Goal: Transaction & Acquisition: Purchase product/service

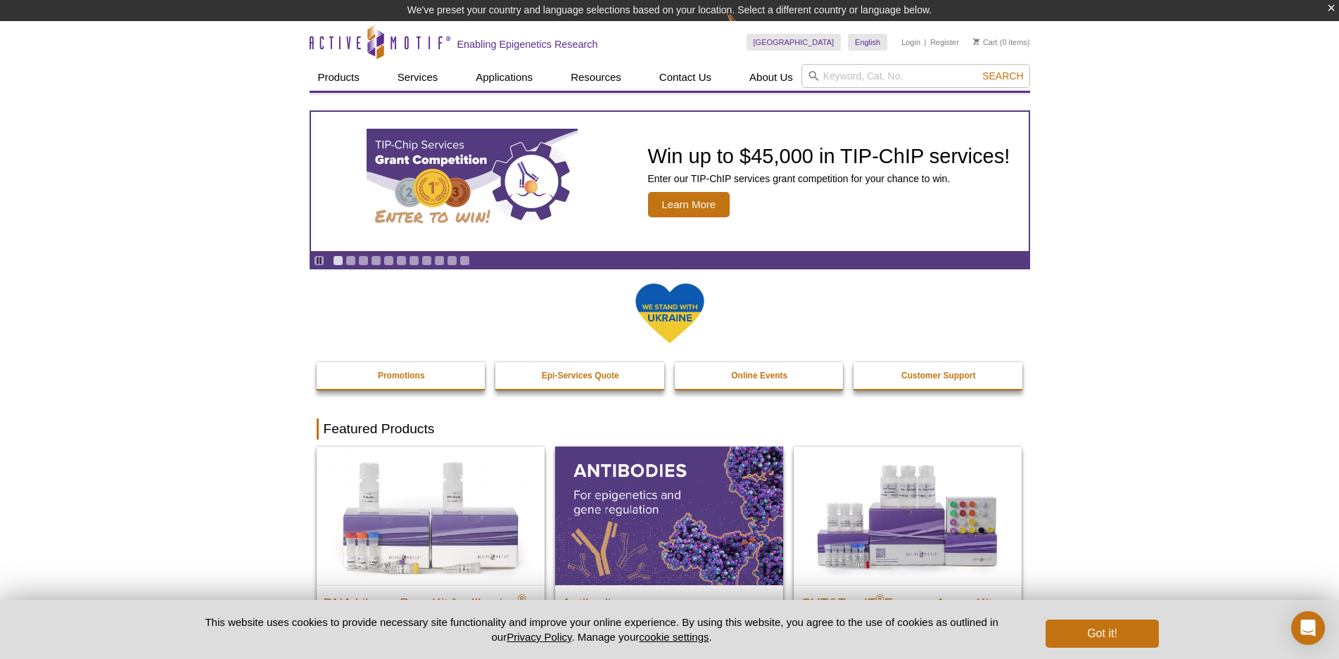
click at [893, 77] on input "search" at bounding box center [915, 76] width 229 height 24
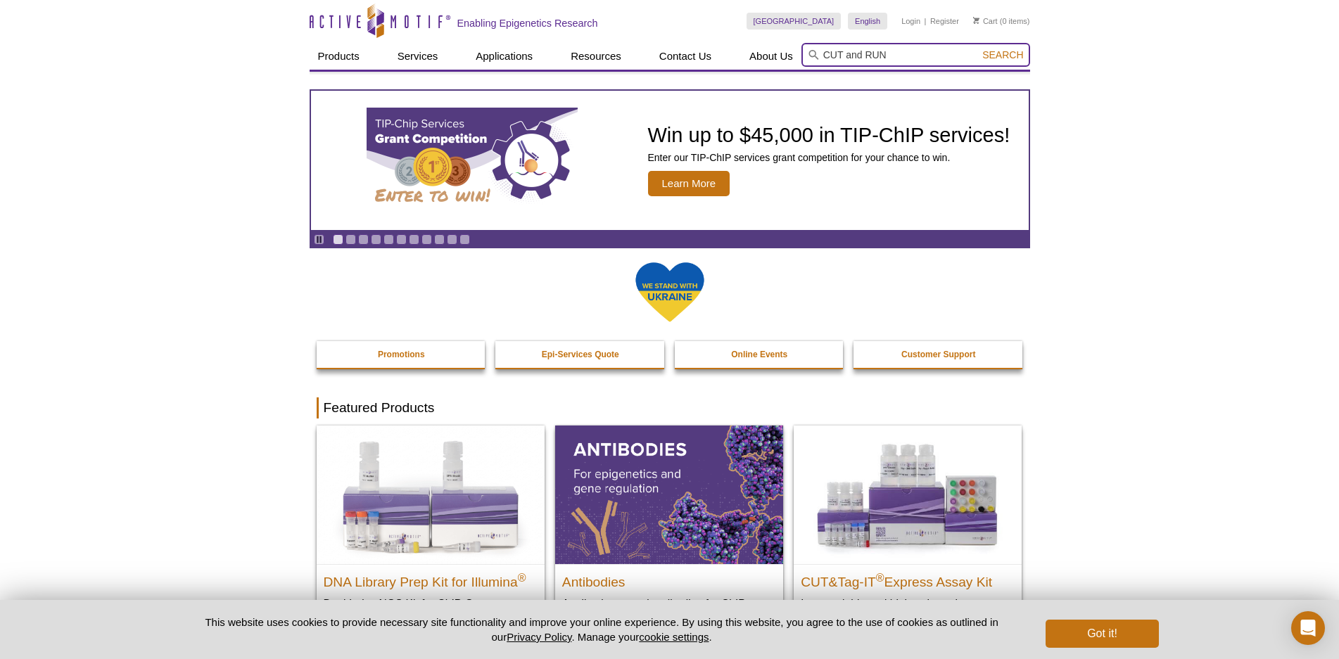
type input "CUT and RUN"
click at [978, 49] on button "Search" at bounding box center [1002, 55] width 49 height 13
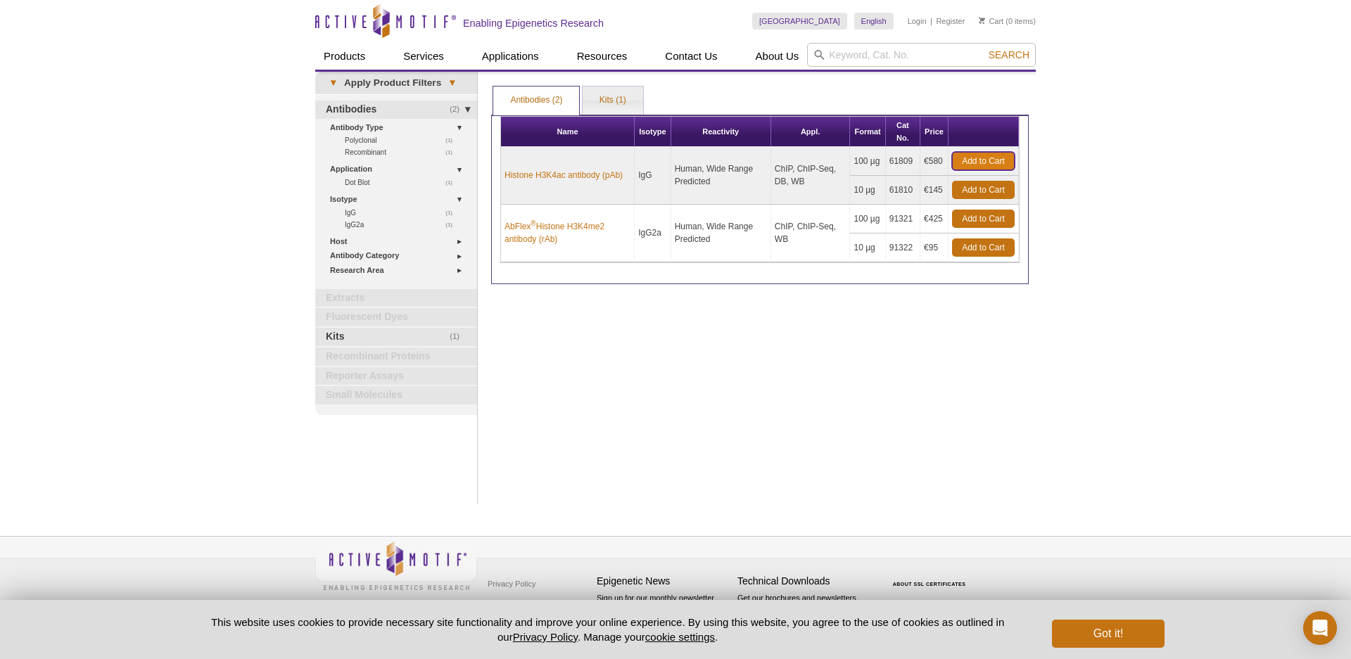
click at [977, 159] on link "Add to Cart" at bounding box center [983, 161] width 63 height 18
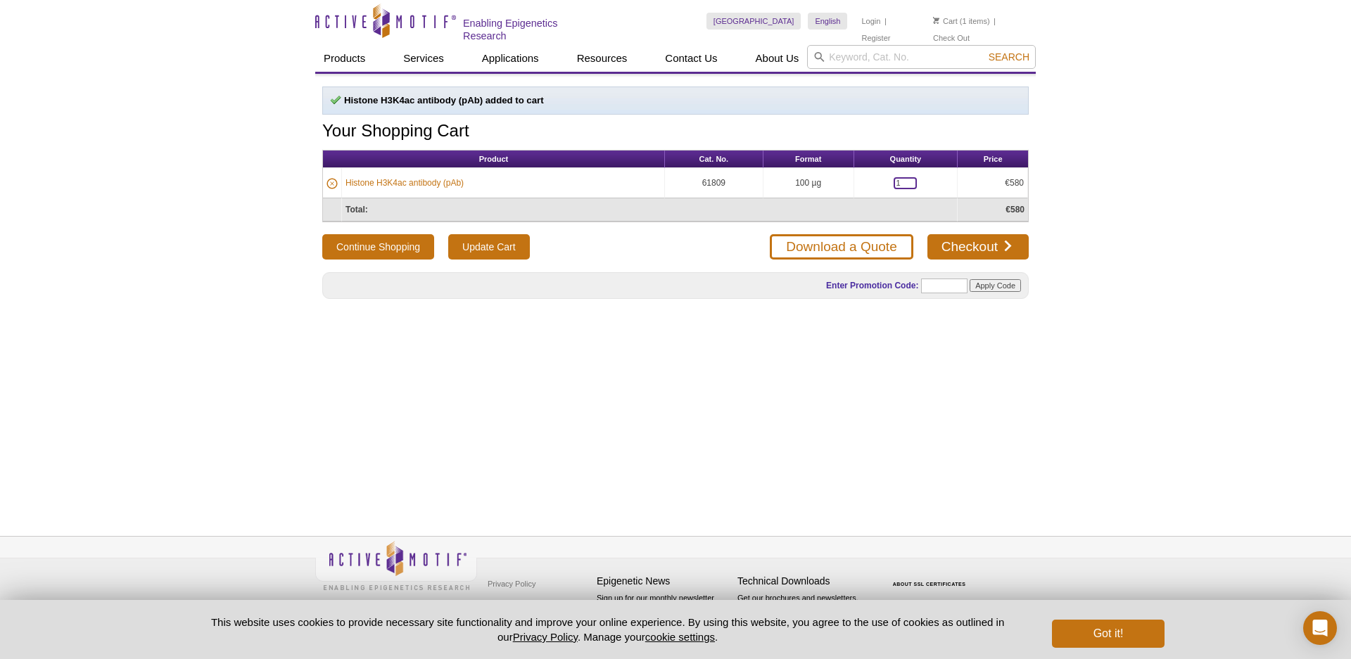
drag, startPoint x: 907, startPoint y: 182, endPoint x: 873, endPoint y: 182, distance: 33.8
click at [893, 182] on input "1" at bounding box center [904, 183] width 23 height 12
type input "2"
type input "3"
click at [322, 234] on button "Continue Shopping" at bounding box center [378, 246] width 112 height 25
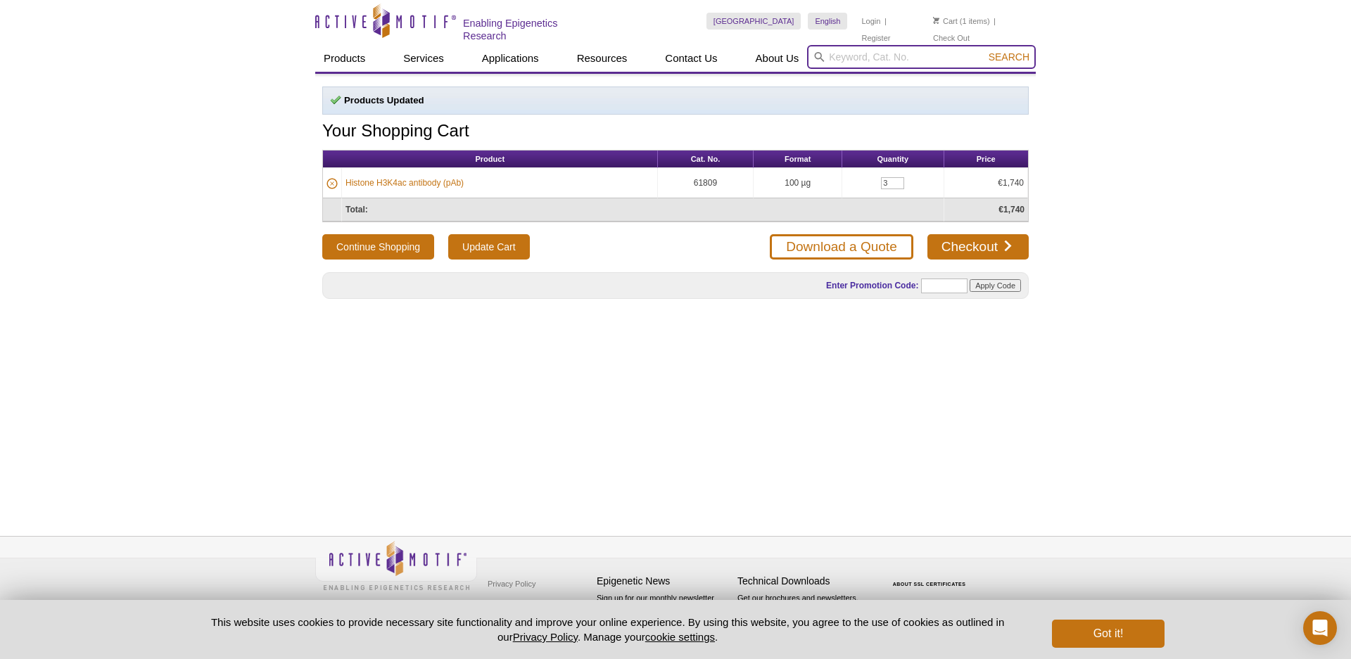
click at [917, 52] on input "search" at bounding box center [921, 57] width 229 height 24
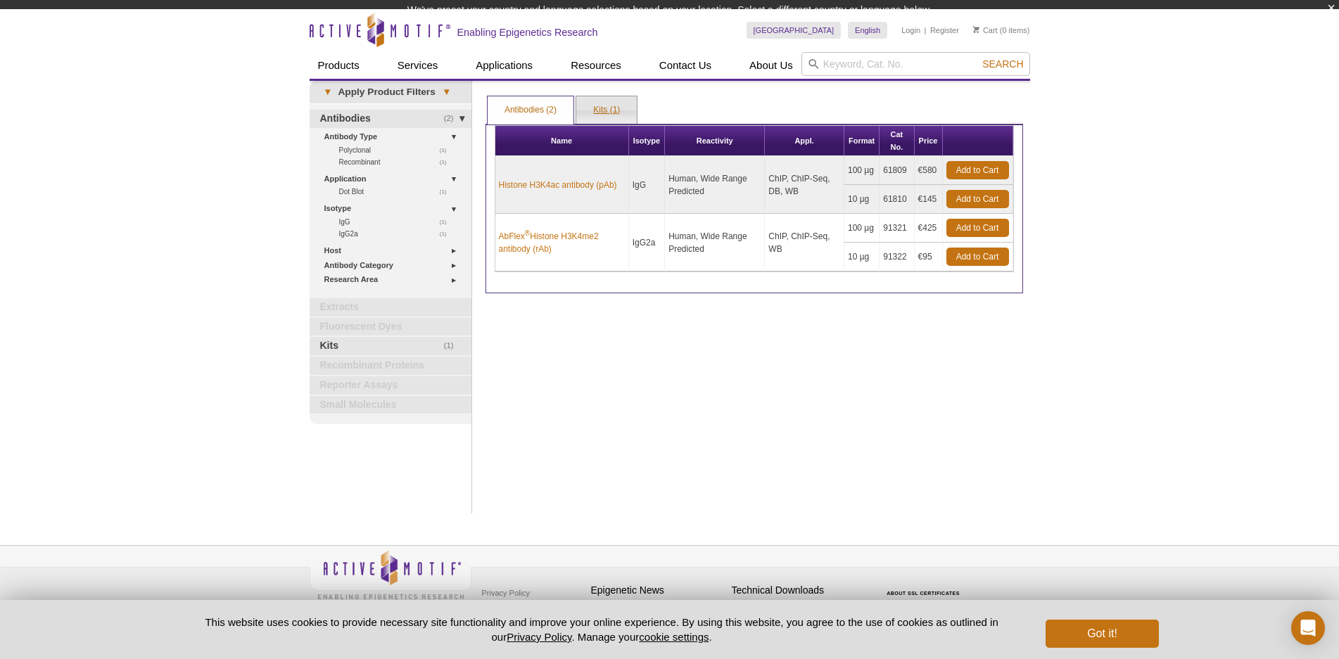
click at [604, 123] on div "Antibodies (2) Kits (1) Apply Product Filters Name Isotype Reactivity Appl. For…" at bounding box center [753, 194] width 537 height 200
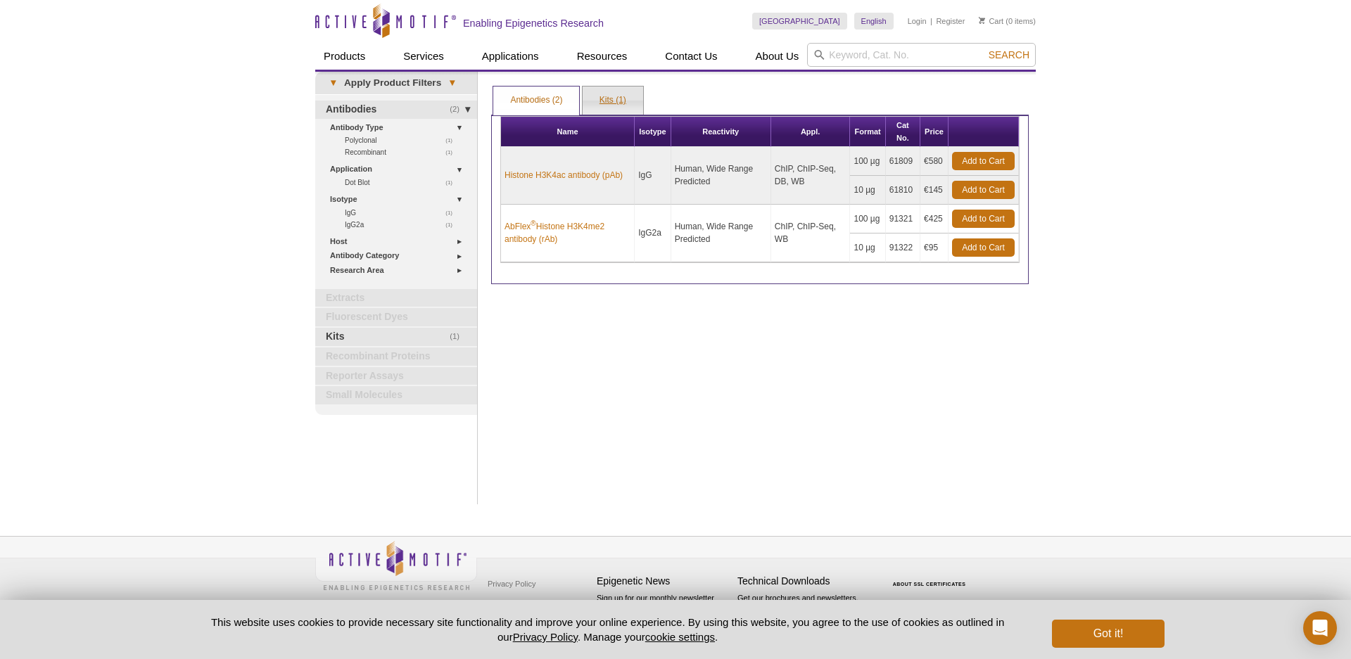
click at [607, 100] on link "Kits (1)" at bounding box center [613, 101] width 61 height 28
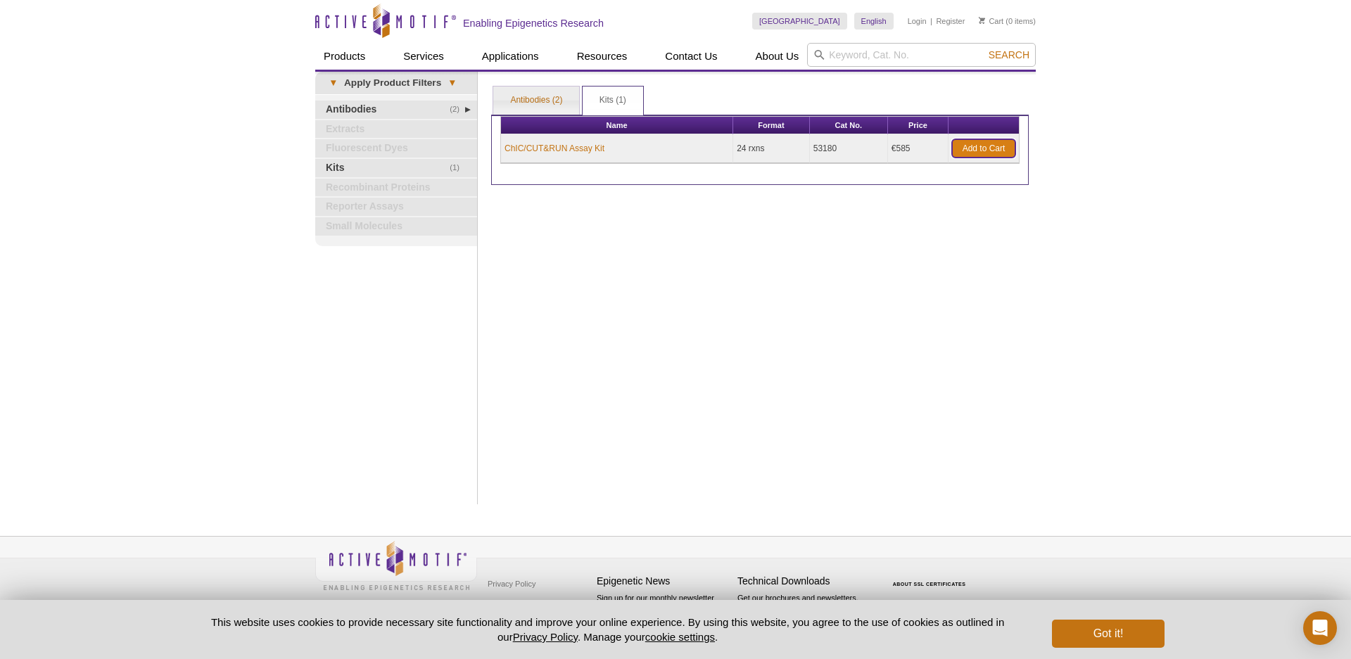
click at [989, 152] on link "Add to Cart" at bounding box center [983, 148] width 63 height 18
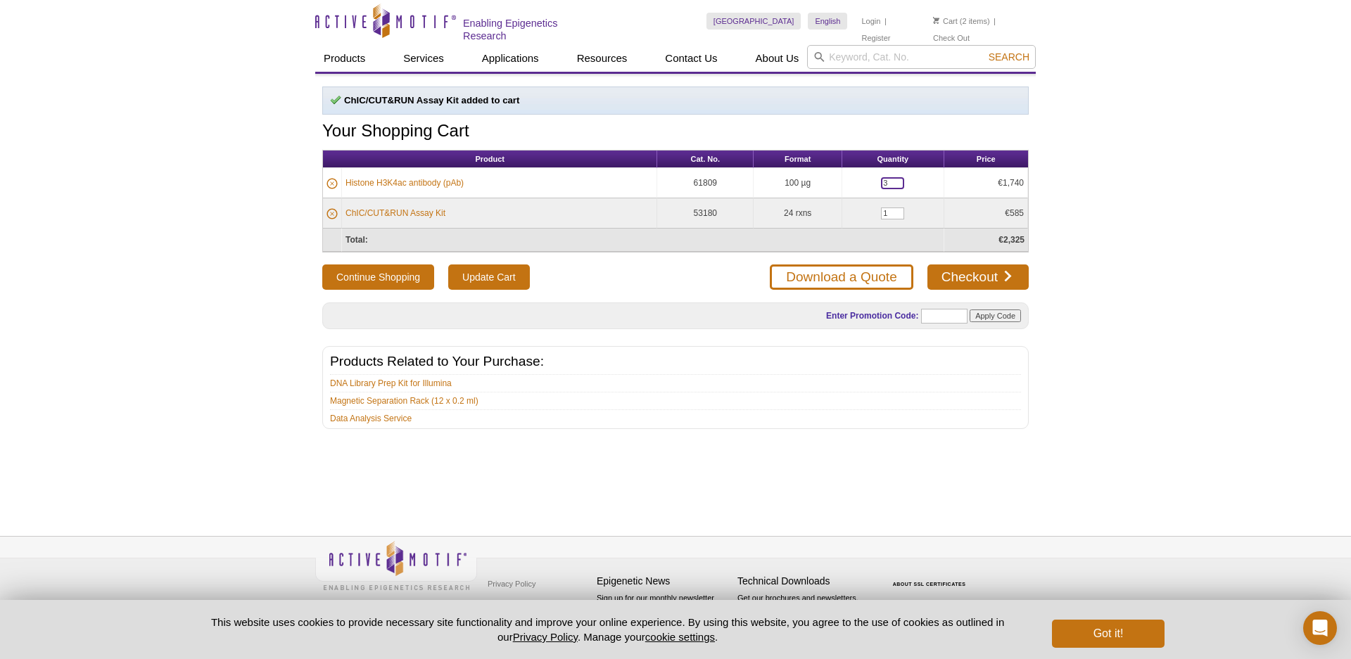
click at [883, 179] on input "3" at bounding box center [892, 183] width 23 height 12
type input "0"
click at [322, 265] on button "Continue Shopping" at bounding box center [378, 277] width 112 height 25
click at [888, 61] on input "search" at bounding box center [921, 57] width 229 height 24
type input "H"
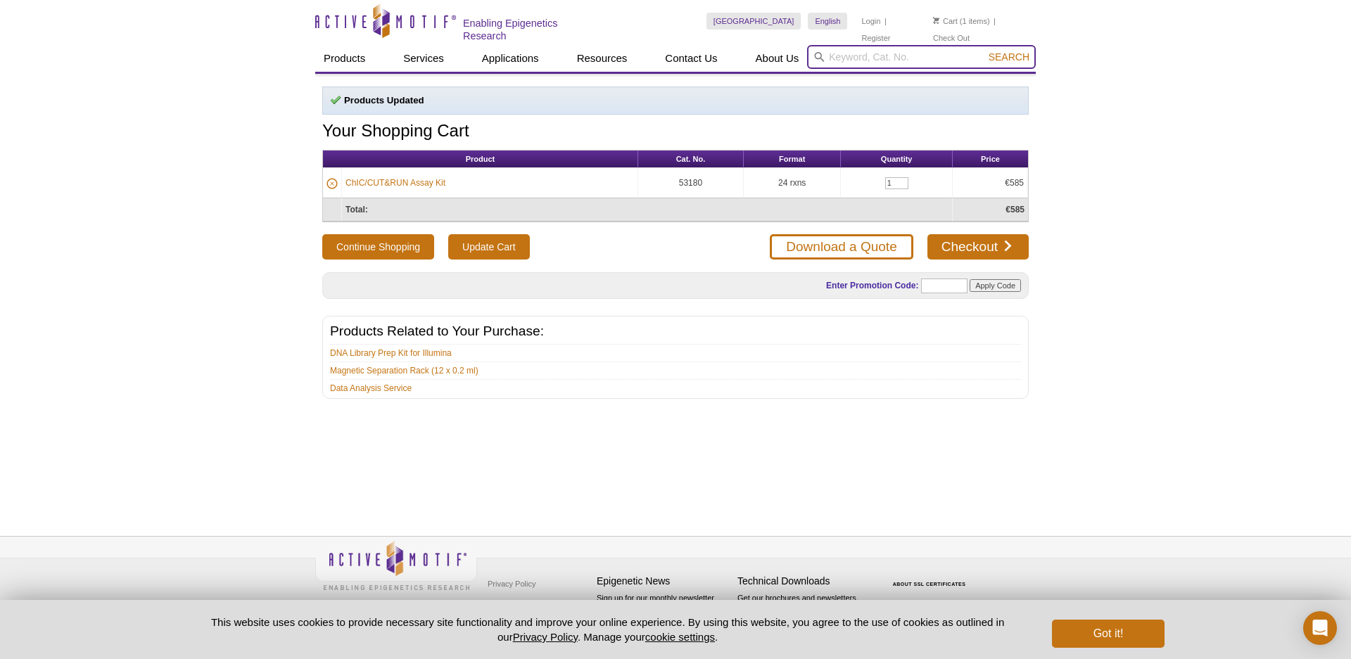
click at [888, 61] on input "search" at bounding box center [921, 57] width 229 height 24
click at [900, 60] on input "search" at bounding box center [921, 57] width 229 height 24
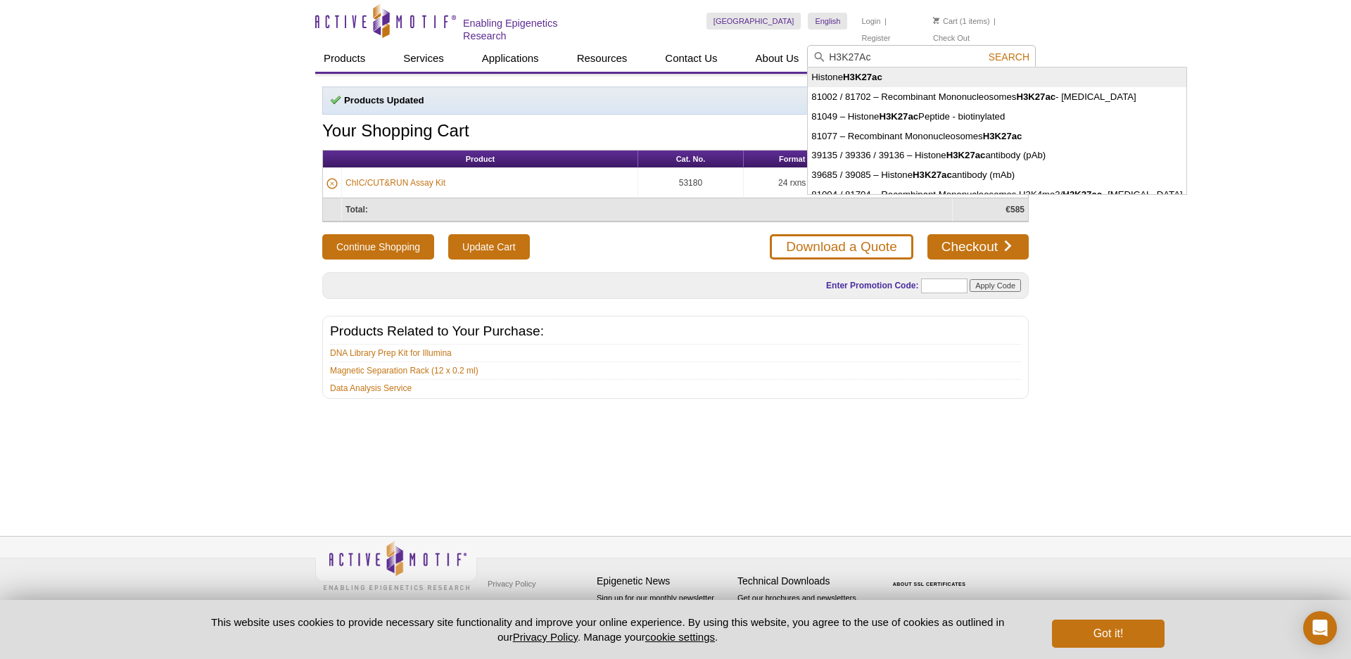
click at [907, 81] on li "Histone H3K27ac" at bounding box center [997, 78] width 378 height 20
type input "Histone H3K27ac"
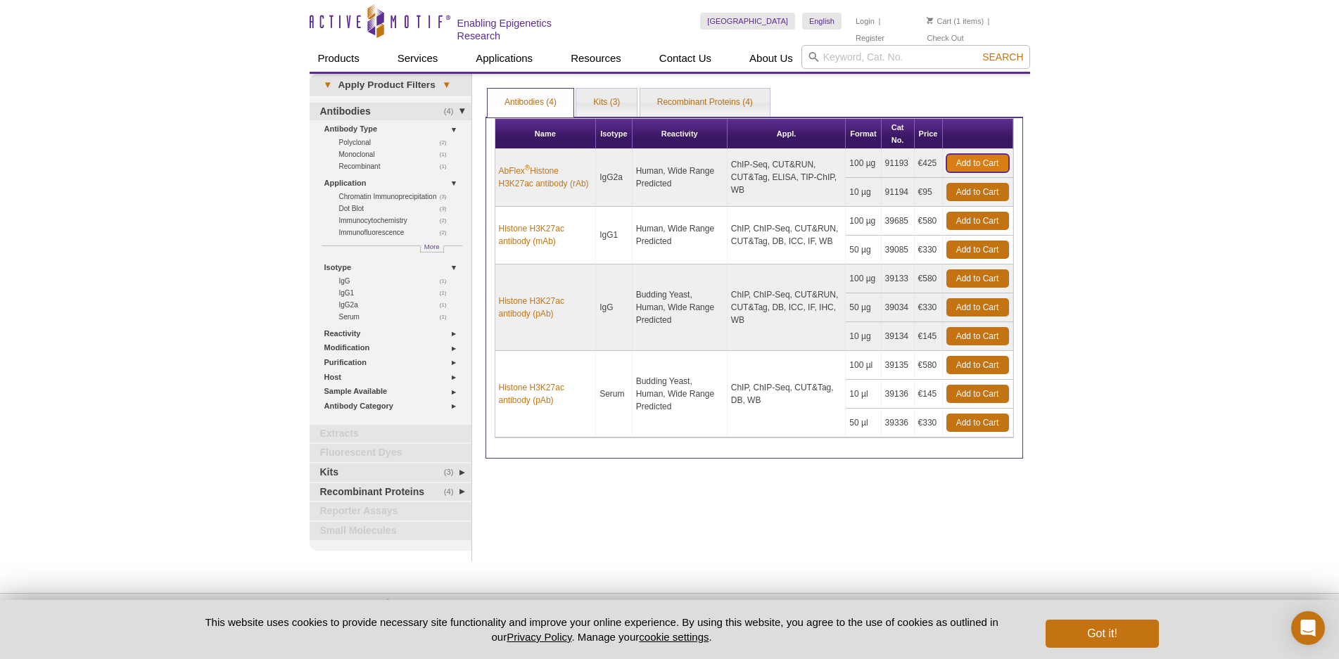
click at [976, 162] on link "Add to Cart" at bounding box center [977, 163] width 63 height 18
click at [948, 23] on link "Cart" at bounding box center [939, 21] width 25 height 10
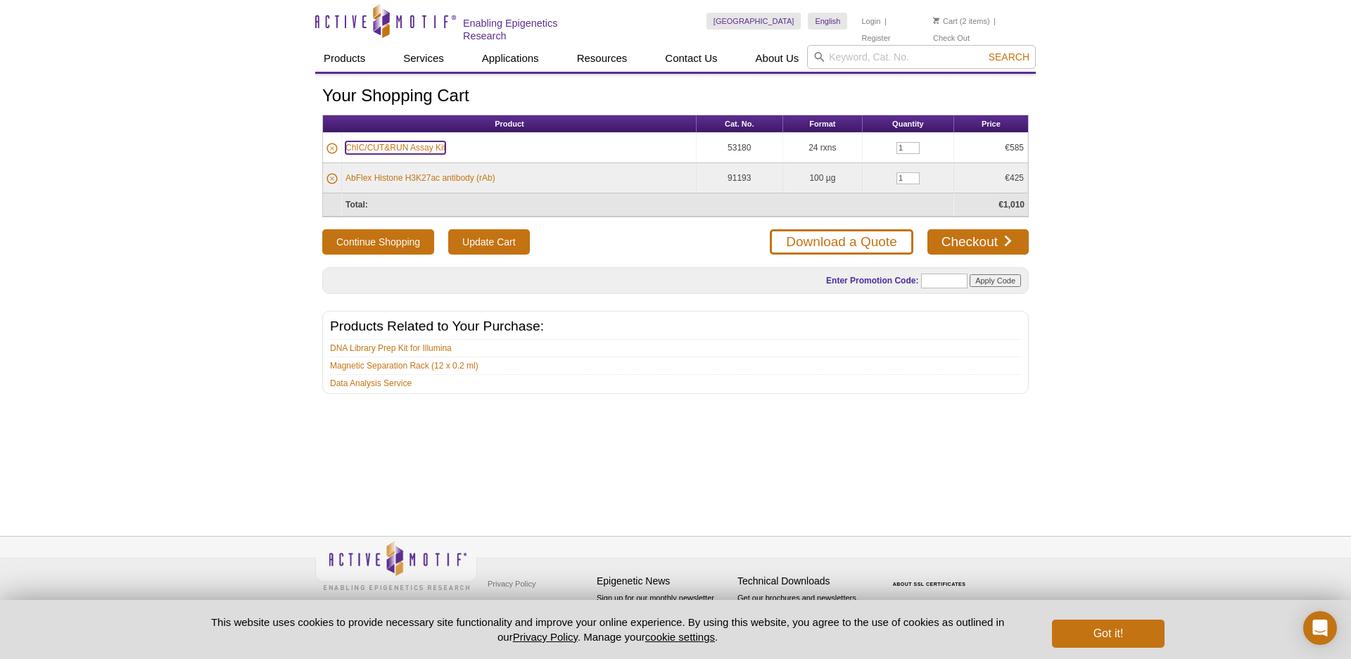
click at [414, 147] on link "ChIC/CUT&RUN Assay Kit" at bounding box center [395, 147] width 100 height 13
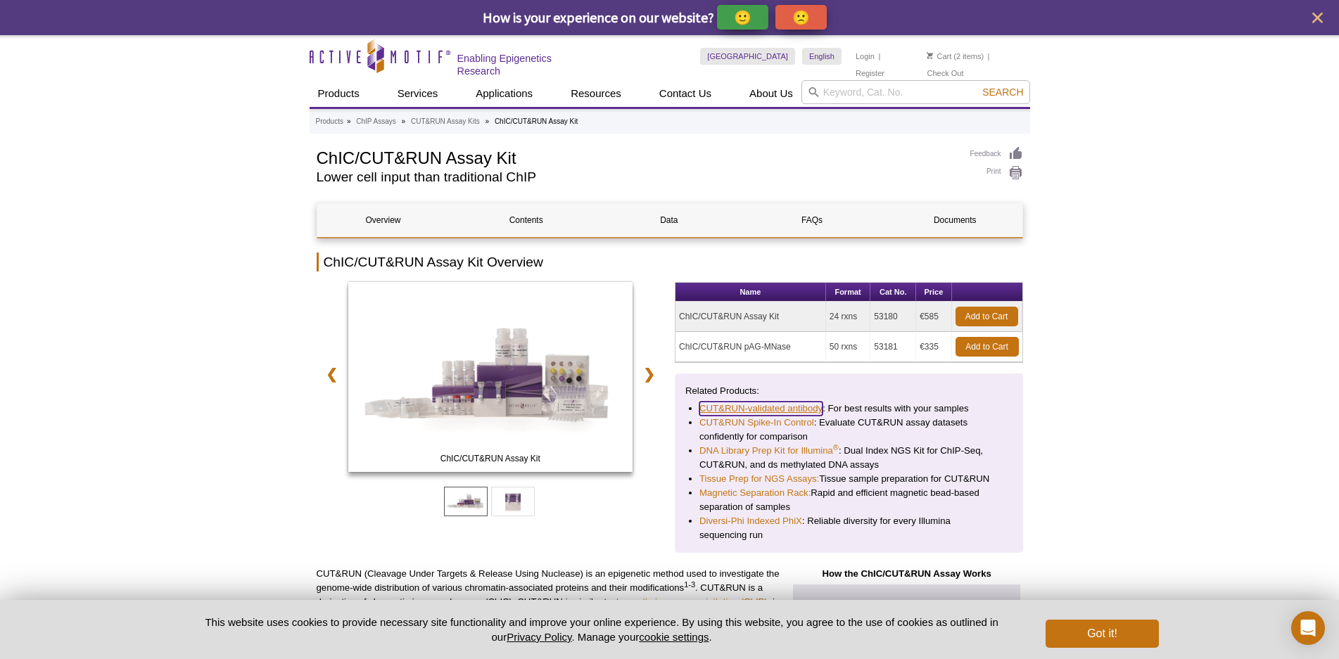
click at [760, 403] on link "CUT&RUN-validated antibody" at bounding box center [760, 409] width 123 height 14
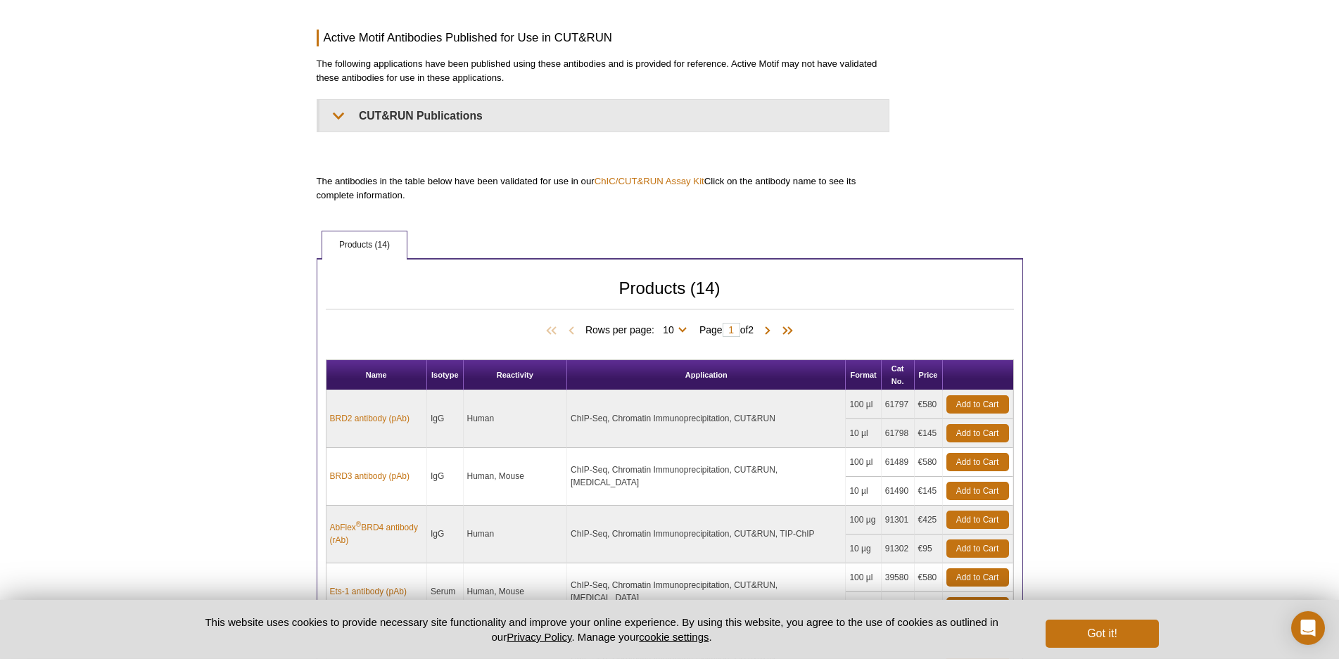
scroll to position [359, 0]
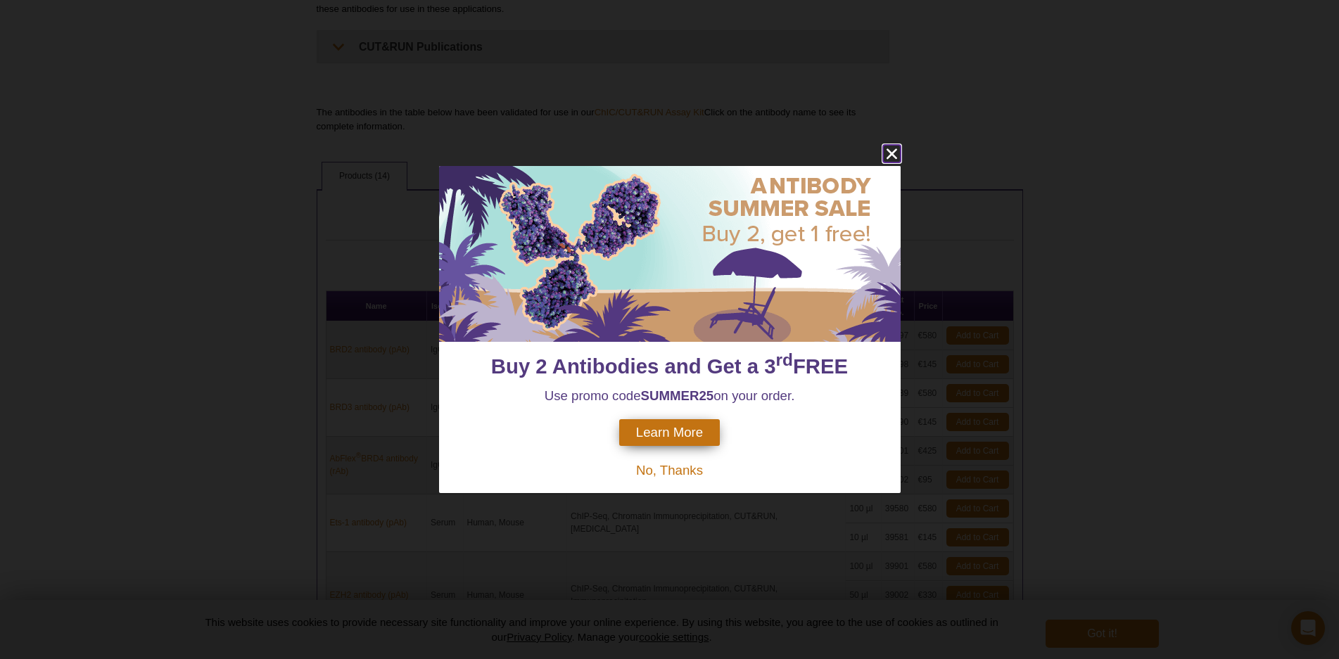
click at [897, 155] on icon "close" at bounding box center [892, 154] width 18 height 18
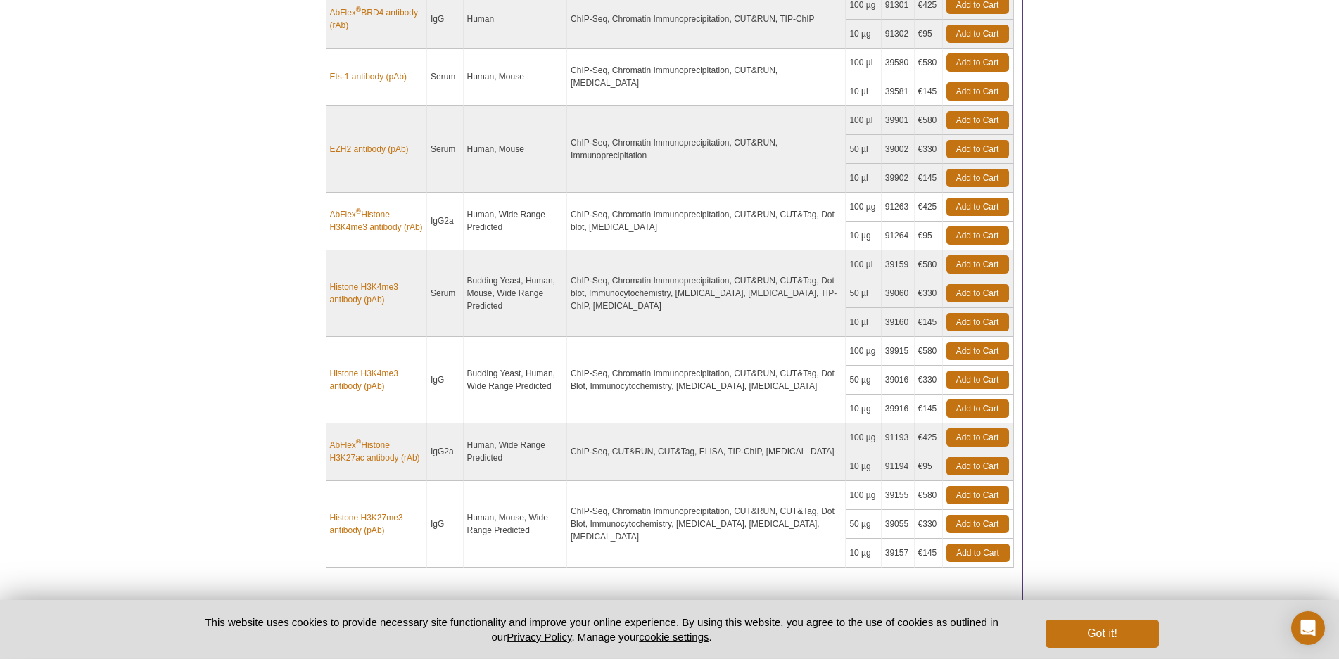
scroll to position [861, 0]
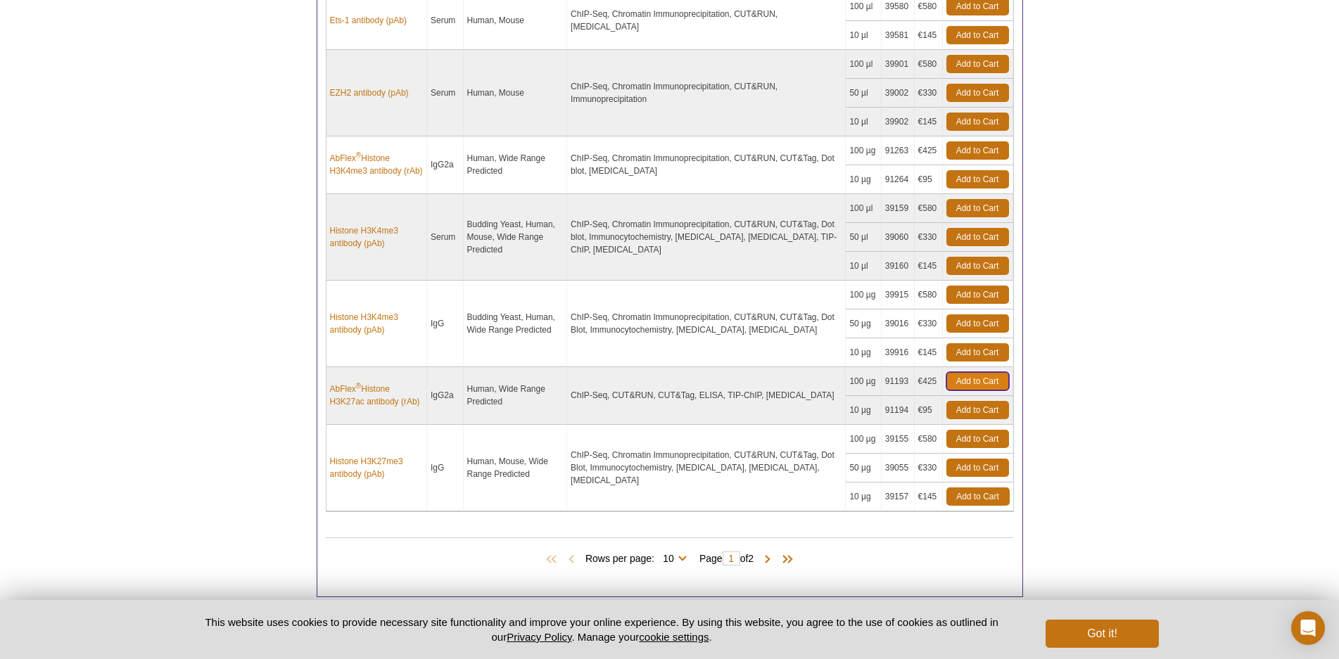
click at [968, 375] on link "Add to Cart" at bounding box center [977, 381] width 63 height 18
click at [964, 465] on link "Add to Cart" at bounding box center [977, 468] width 63 height 18
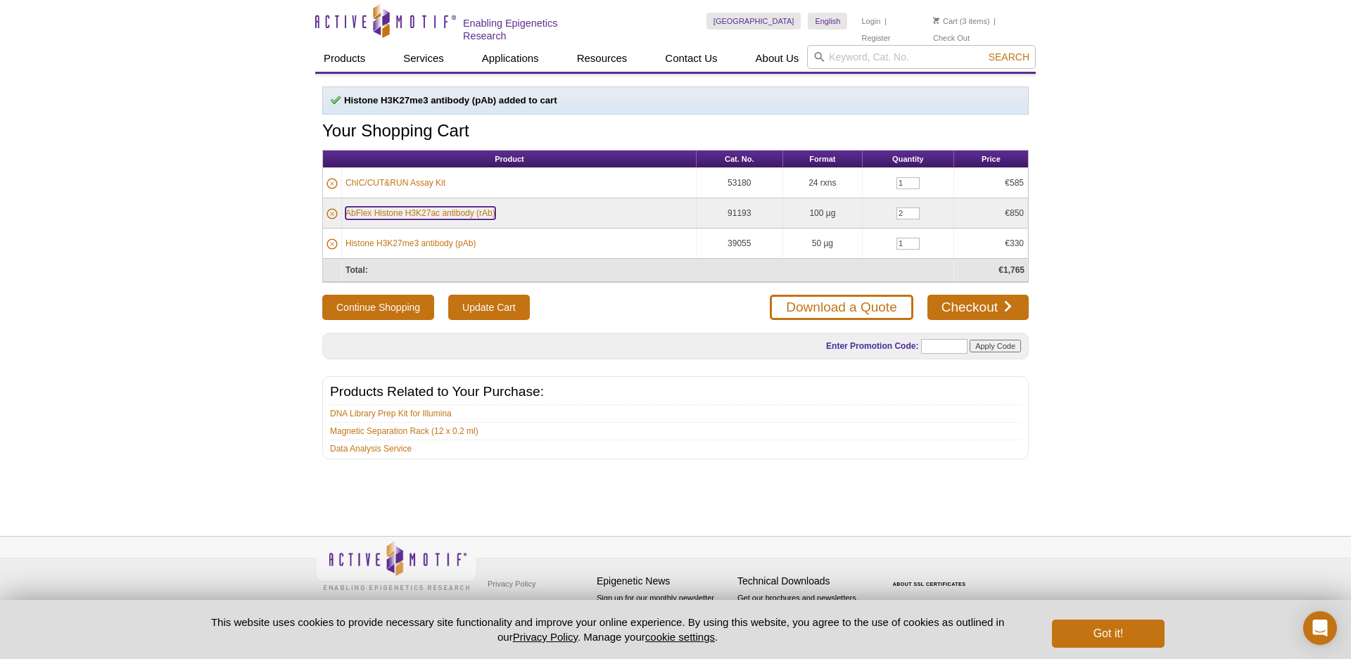
click at [435, 212] on link "AbFlex Histone H3K27ac antibody (rAb)" at bounding box center [420, 213] width 150 height 13
click at [406, 181] on link "ChIC/CUT&RUN Assay Kit" at bounding box center [395, 183] width 100 height 13
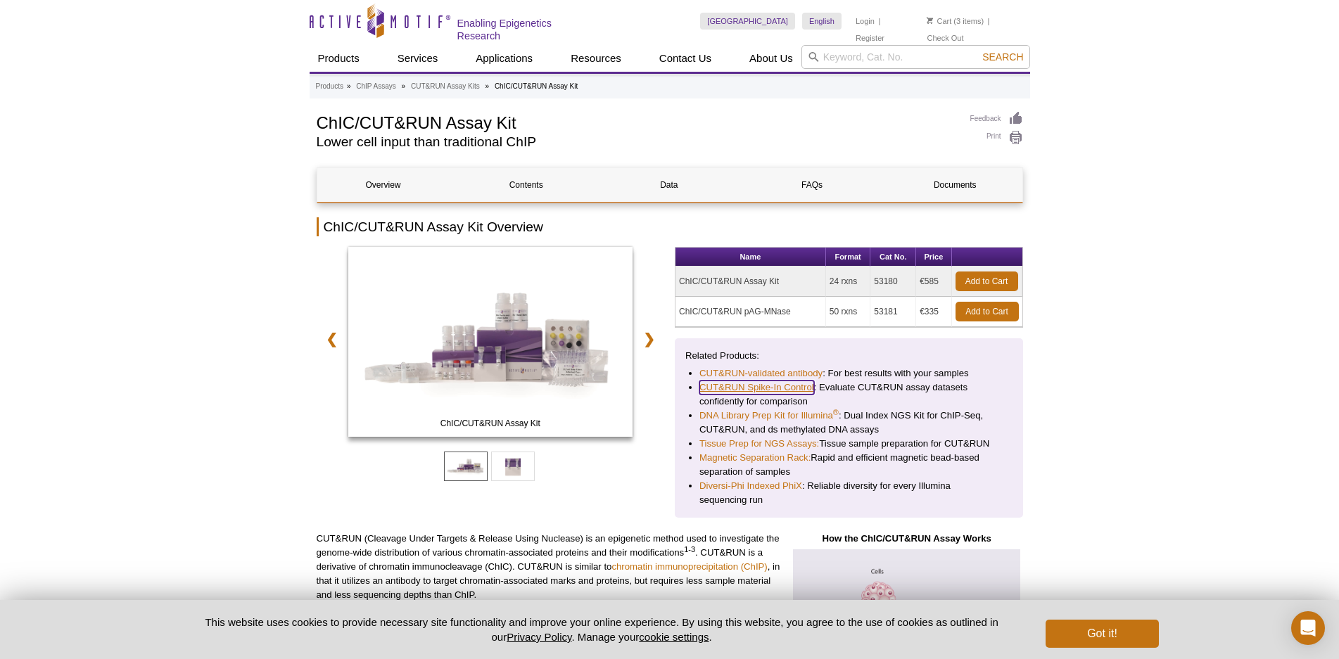
click at [766, 384] on link "CUT&RUN Spike-In Control" at bounding box center [756, 388] width 115 height 14
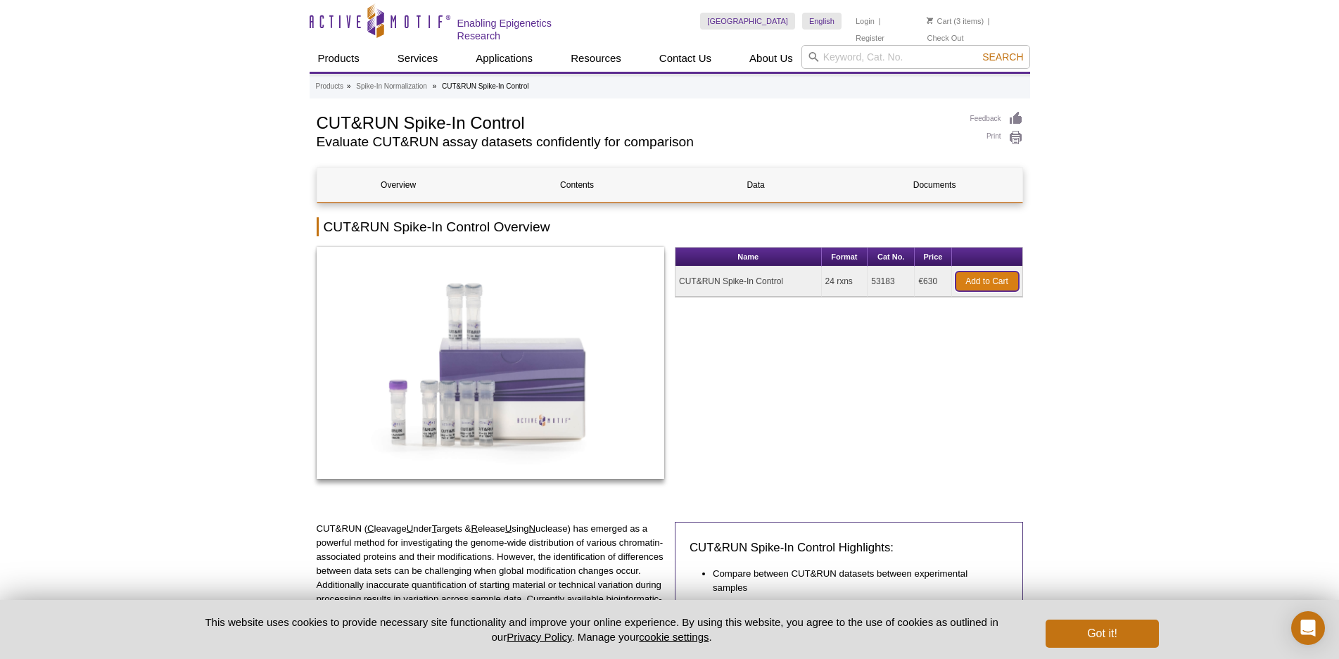
click at [988, 276] on link "Add to Cart" at bounding box center [986, 282] width 63 height 20
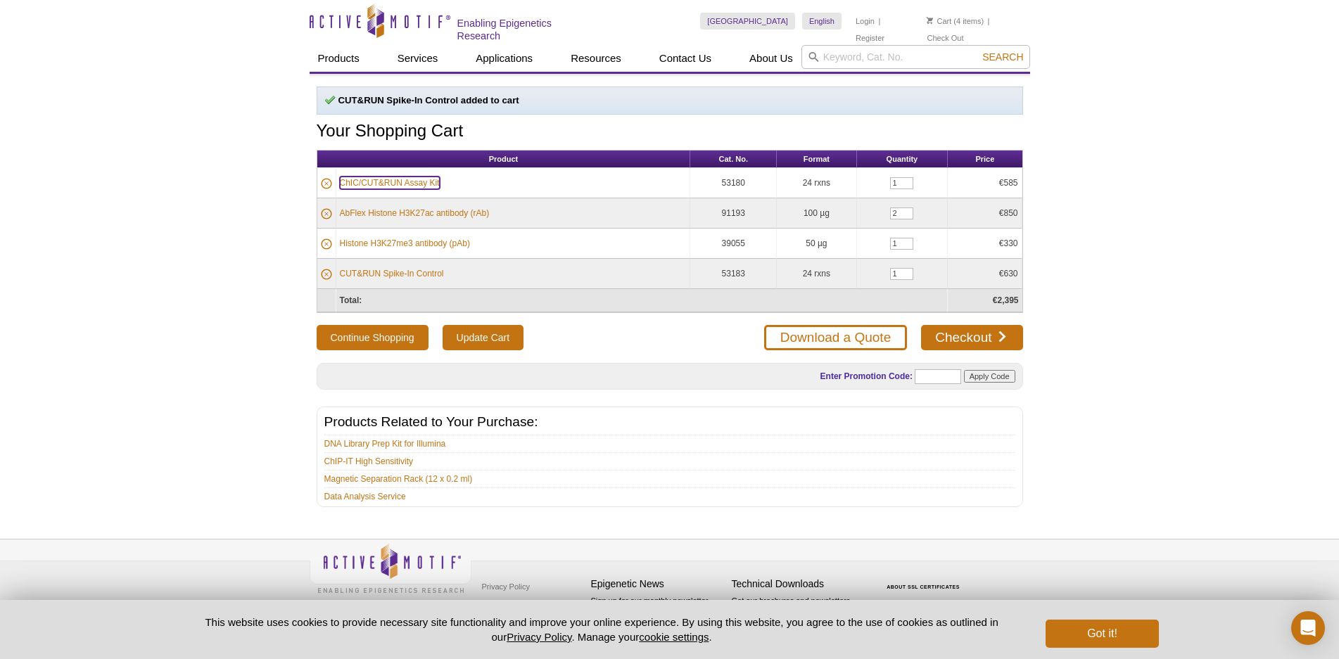
click at [402, 182] on link "ChIC/CUT&RUN Assay Kit" at bounding box center [390, 183] width 100 height 13
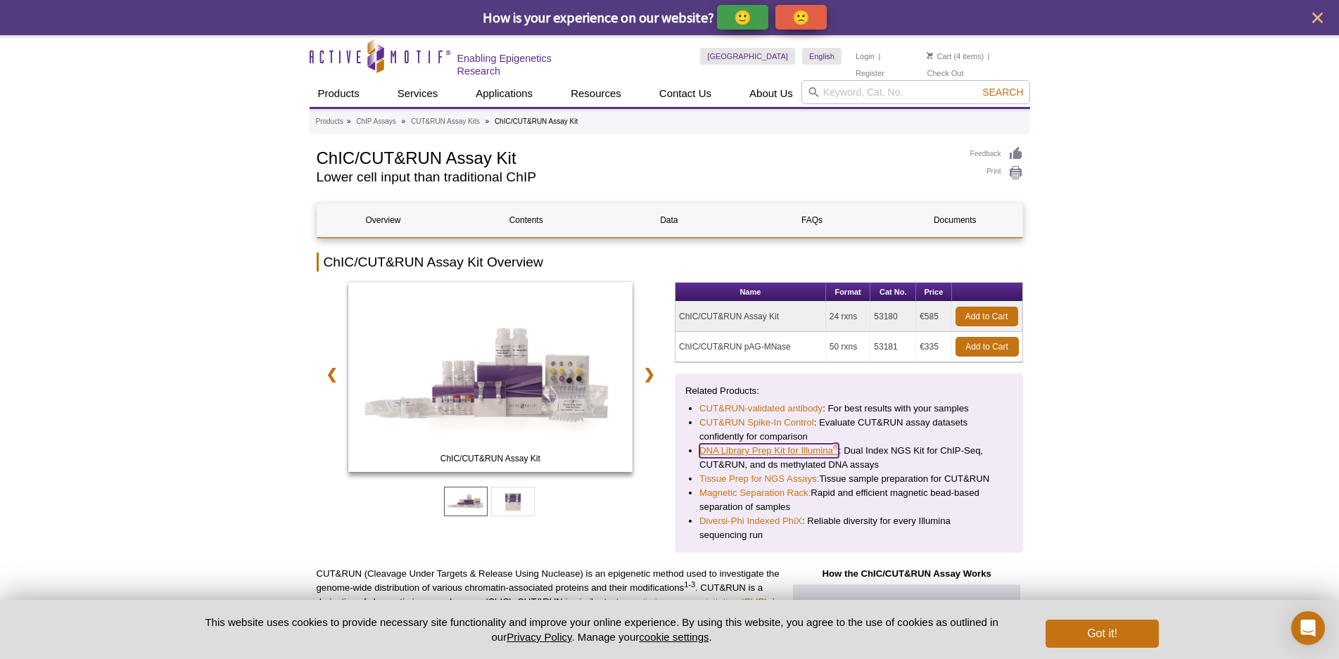
click at [788, 449] on link "DNA Library Prep Kit for Illumina ®" at bounding box center [768, 451] width 139 height 14
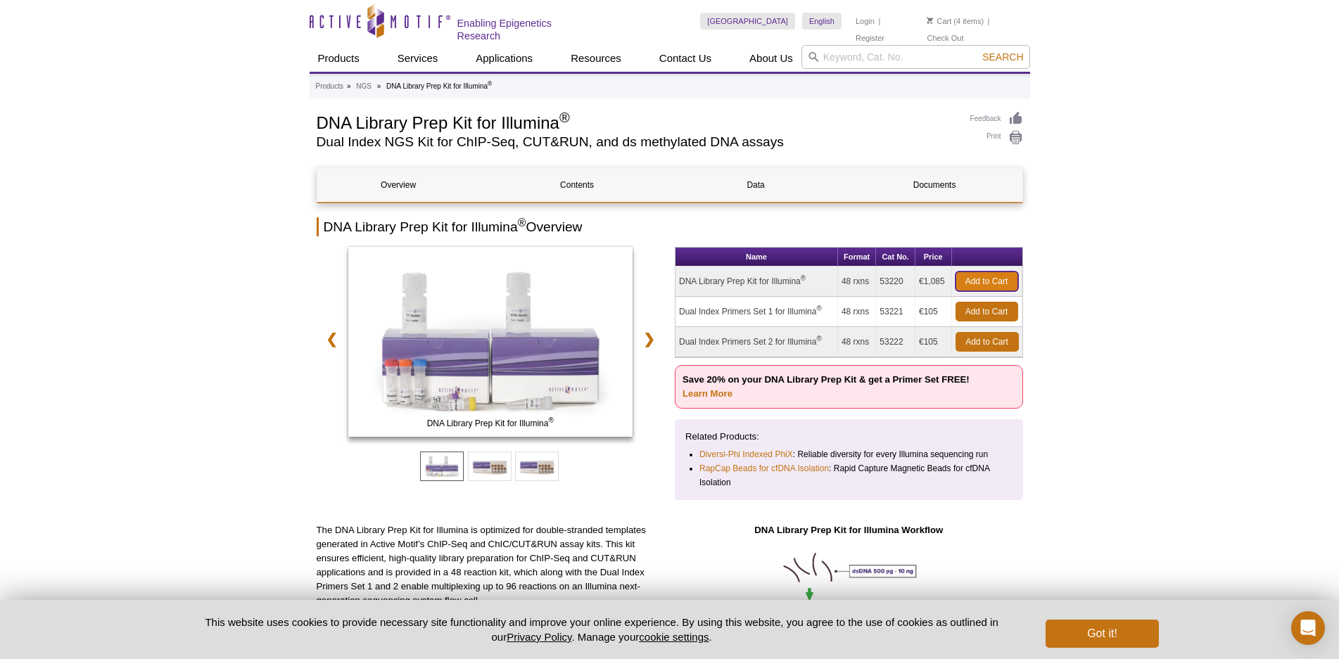
click at [1000, 279] on link "Add to Cart" at bounding box center [986, 282] width 63 height 20
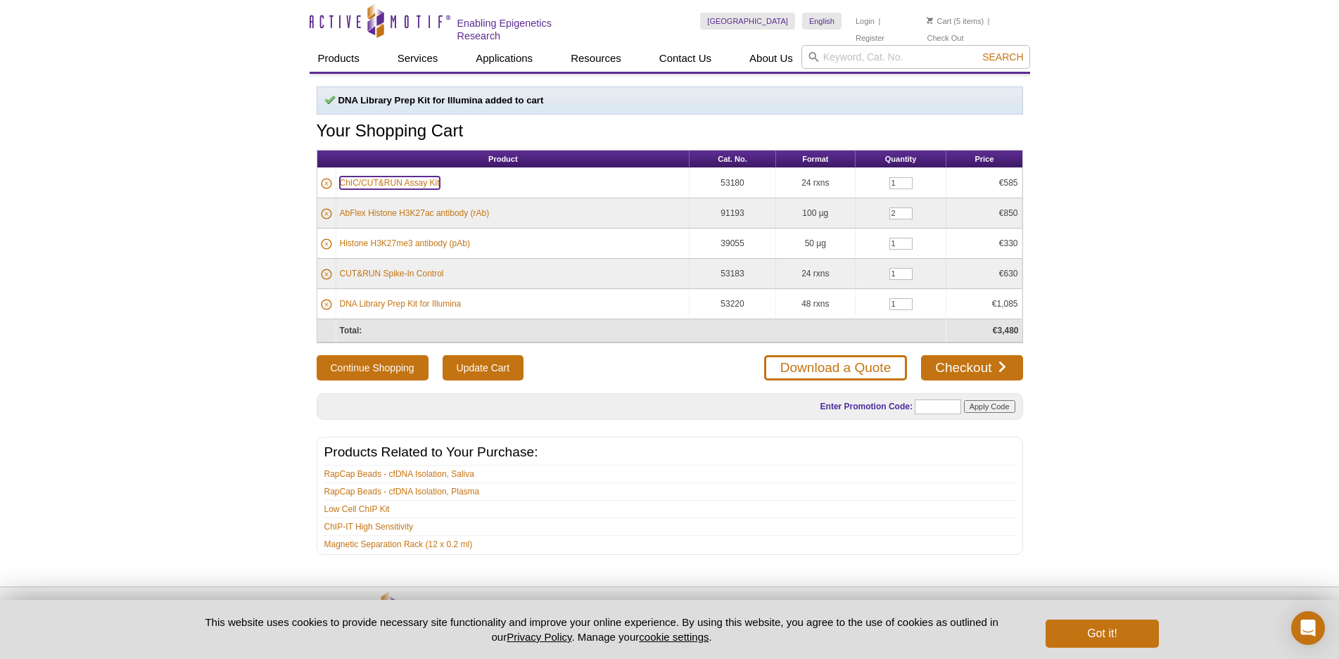
click at [381, 182] on link "ChIC/CUT&RUN Assay Kit" at bounding box center [390, 183] width 100 height 13
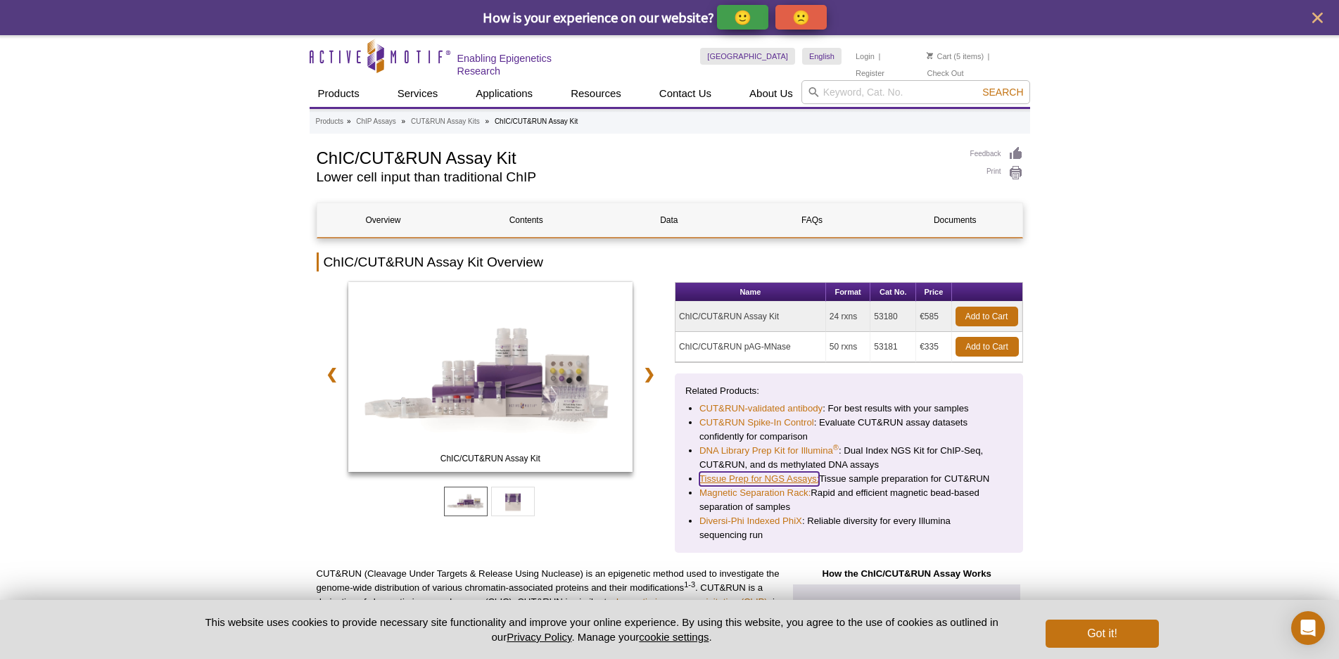
click at [725, 481] on link "Tissue Prep for NGS Assays:" at bounding box center [759, 479] width 120 height 14
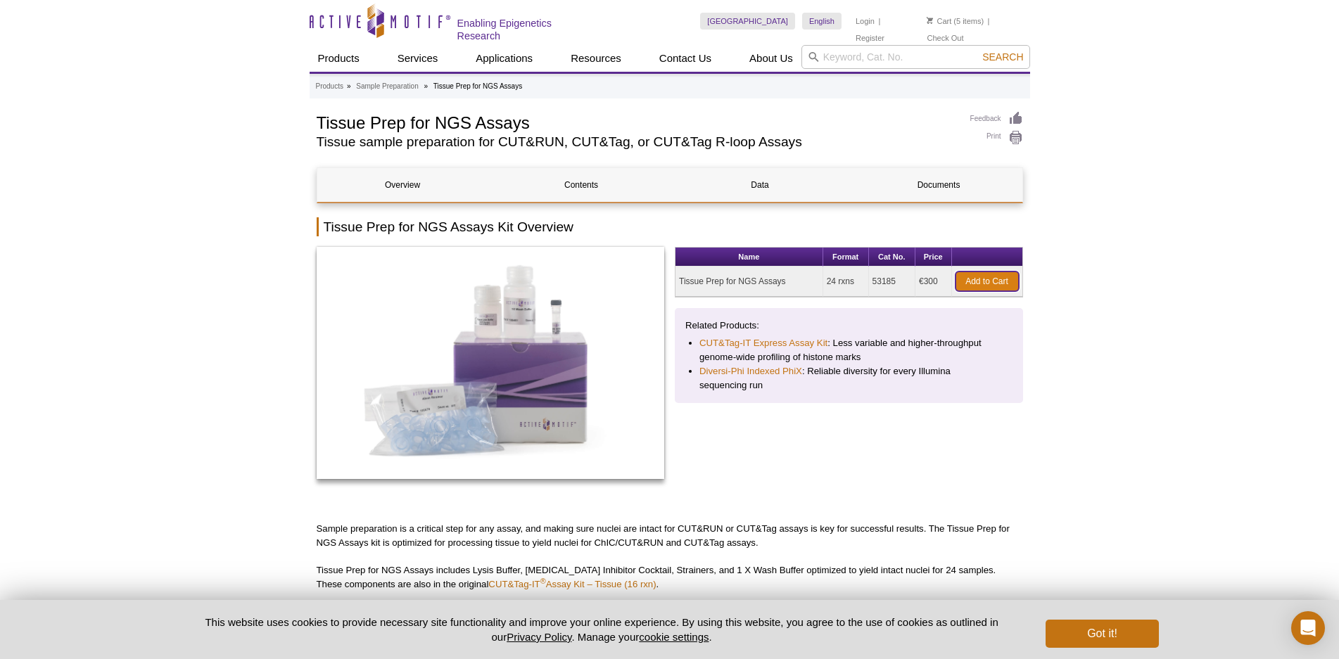
click at [965, 283] on link "Add to Cart" at bounding box center [986, 282] width 63 height 20
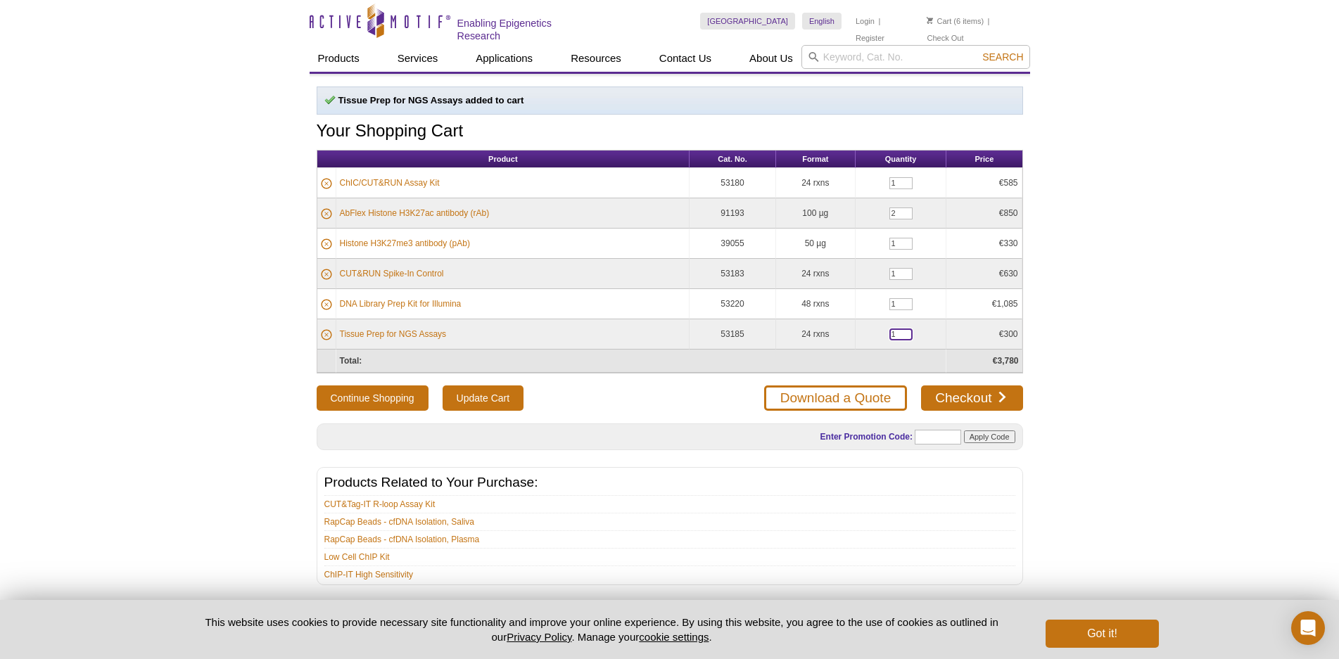
drag, startPoint x: 900, startPoint y: 332, endPoint x: 877, endPoint y: 334, distance: 22.6
click at [889, 334] on input "1" at bounding box center [900, 335] width 23 height 12
type input "2"
drag, startPoint x: 897, startPoint y: 272, endPoint x: 882, endPoint y: 274, distance: 15.0
click at [889, 274] on input "1" at bounding box center [900, 274] width 23 height 12
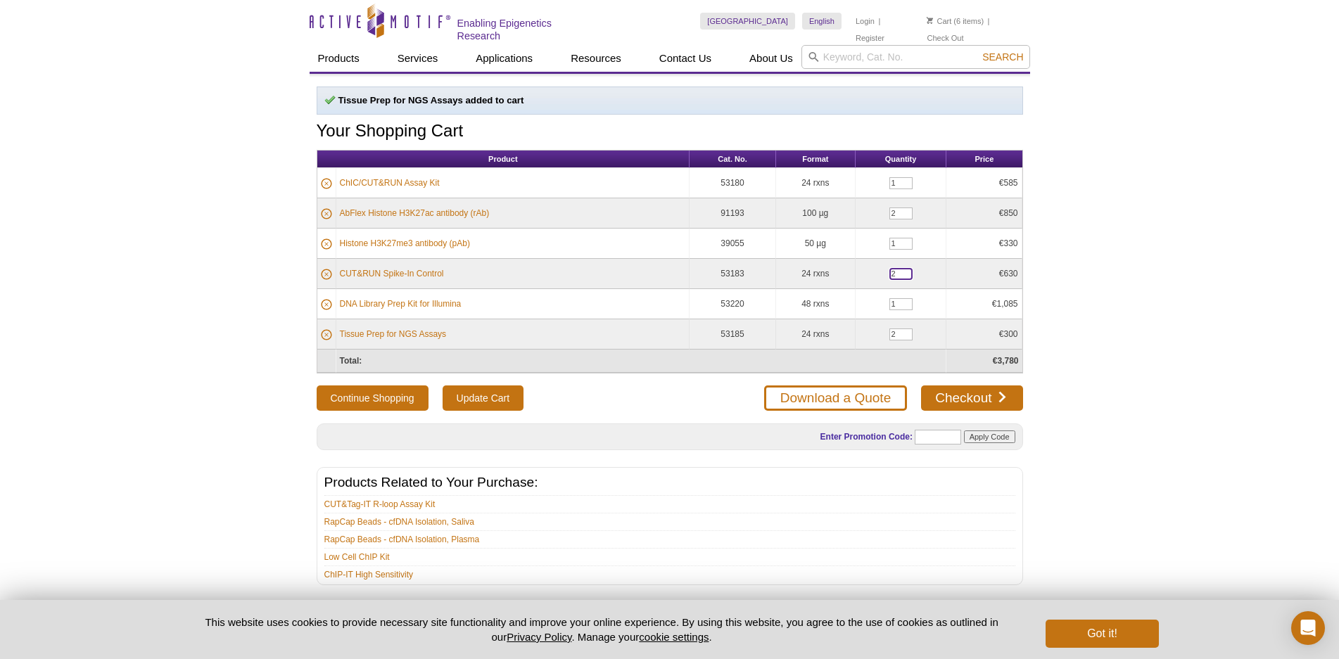
type input "2"
drag, startPoint x: 901, startPoint y: 209, endPoint x: 879, endPoint y: 212, distance: 22.0
click at [889, 212] on input "2" at bounding box center [900, 214] width 23 height 12
type input "3"
click at [326, 241] on icon at bounding box center [326, 243] width 11 height 11
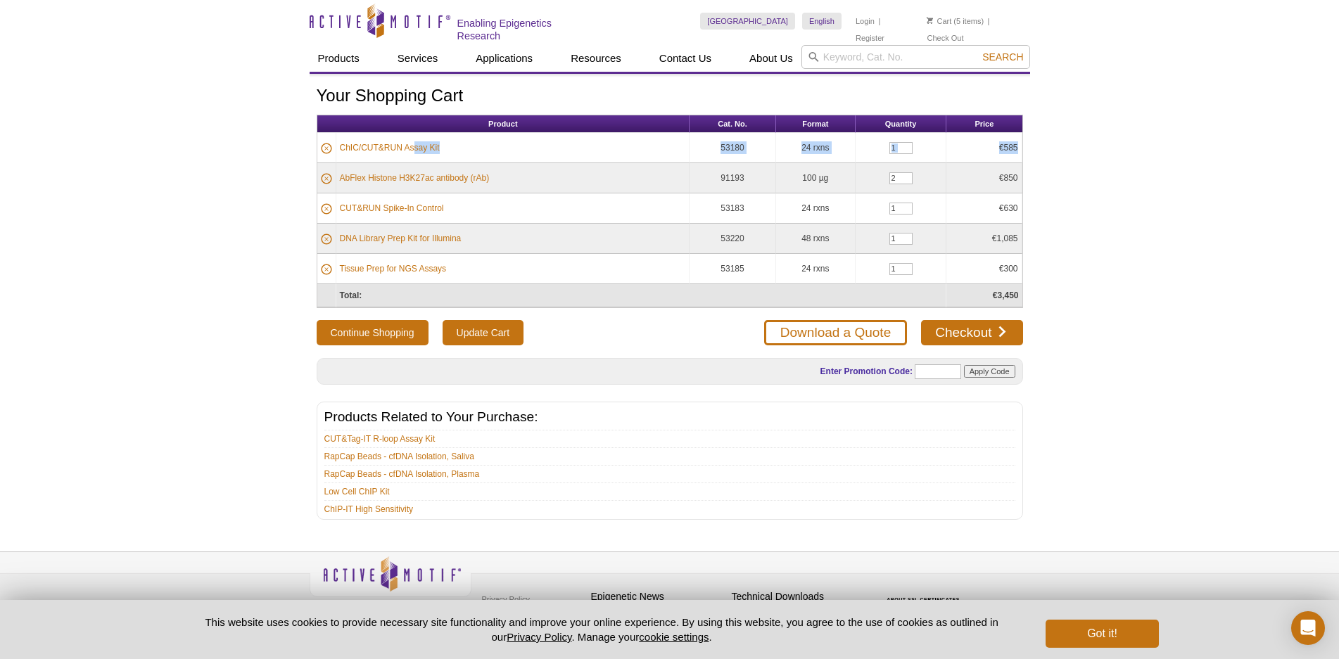
drag, startPoint x: 1036, startPoint y: 301, endPoint x: 415, endPoint y: 148, distance: 639.7
click at [415, 148] on div "Active Motif Logo Enabling Epigenetics Research 5 Search Skip to content Active…" at bounding box center [669, 337] width 1339 height 675
click at [518, 149] on td "ChIC/CUT&RUN Assay Kit" at bounding box center [513, 148] width 354 height 30
drag, startPoint x: 278, startPoint y: 144, endPoint x: 315, endPoint y: 177, distance: 49.8
click at [315, 177] on div "Active Motif Logo Enabling Epigenetics Research 5 Search Skip to content Active…" at bounding box center [669, 337] width 1339 height 675
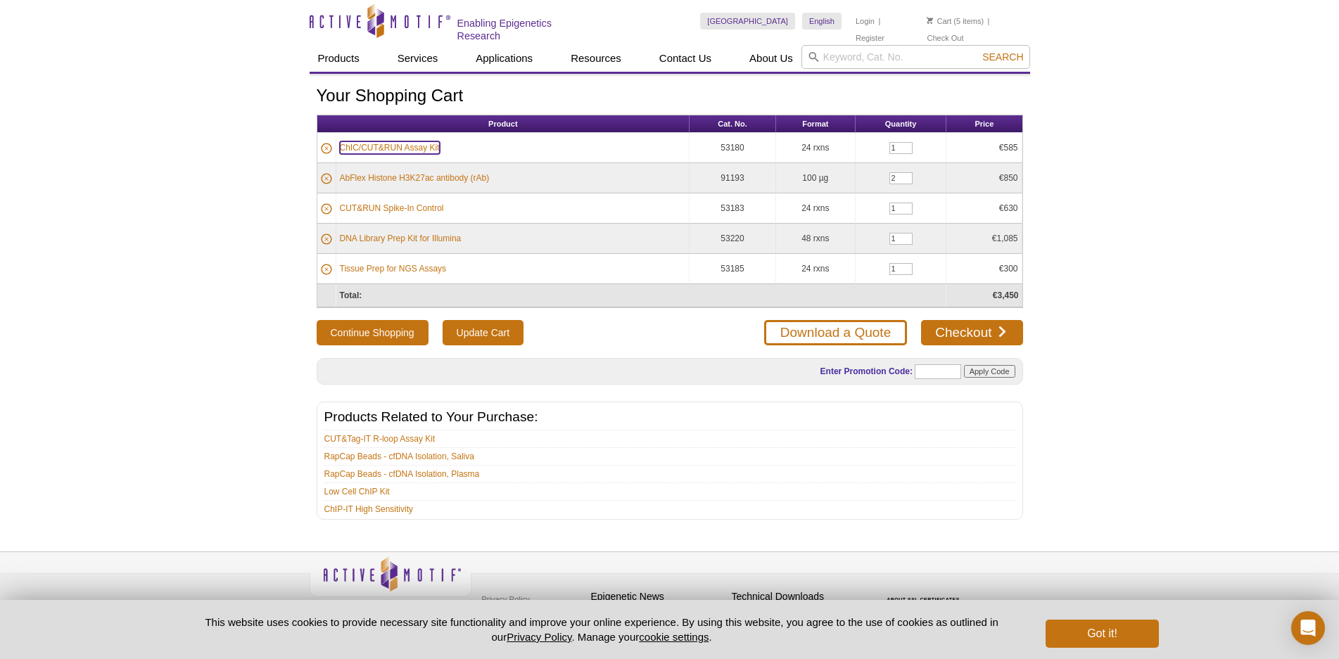
click at [345, 144] on link "ChIC/CUT&RUN Assay Kit" at bounding box center [390, 147] width 100 height 13
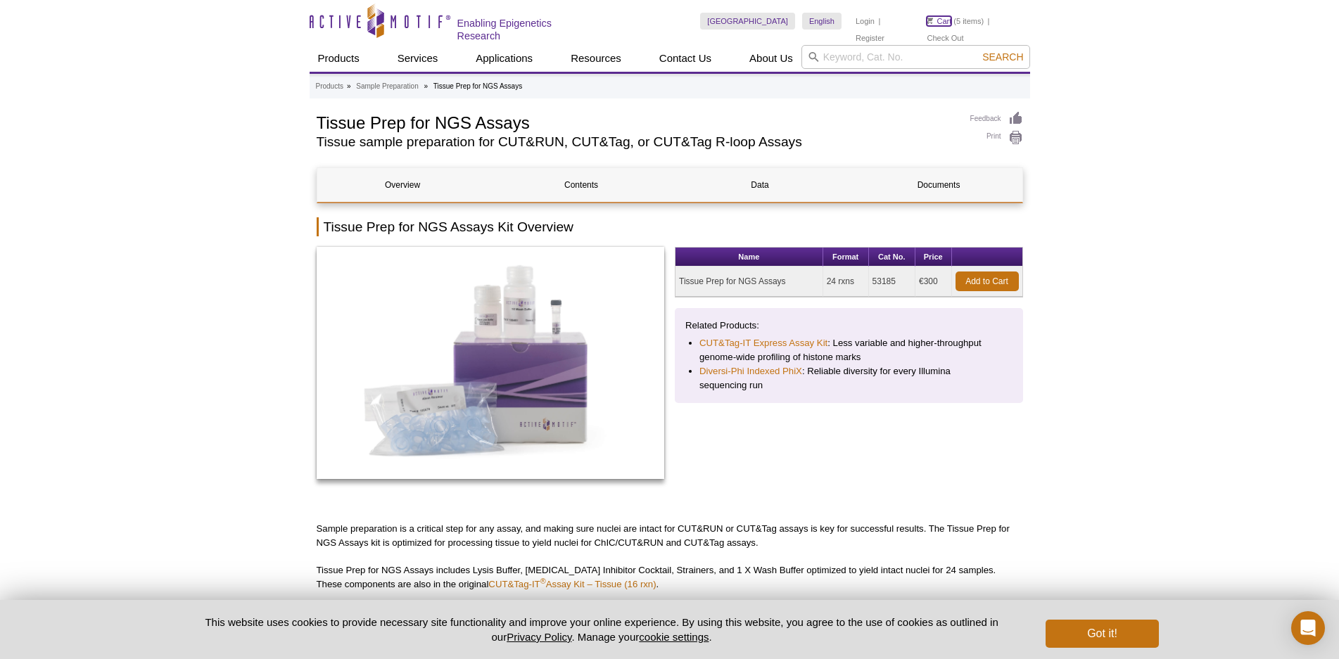
click at [950, 21] on link "Cart" at bounding box center [939, 21] width 25 height 10
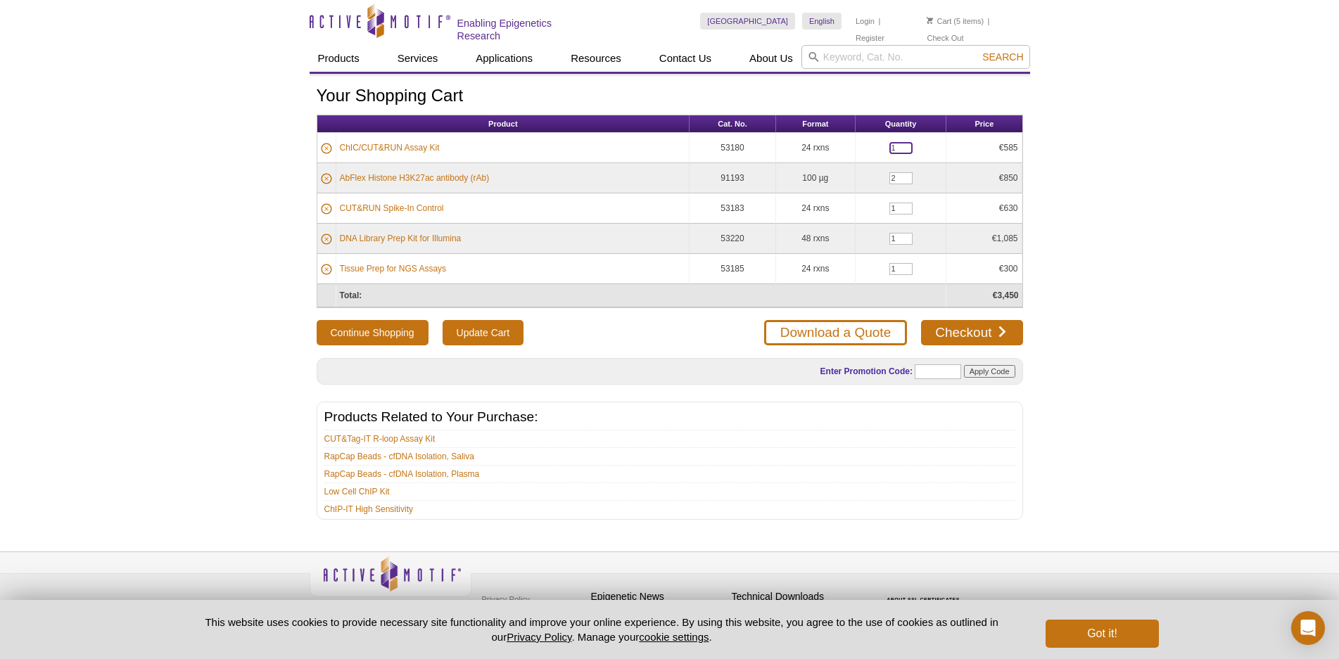
drag, startPoint x: 902, startPoint y: 148, endPoint x: 889, endPoint y: 145, distance: 13.7
click at [889, 145] on input "1" at bounding box center [900, 148] width 23 height 12
type input "3"
drag, startPoint x: 898, startPoint y: 175, endPoint x: 890, endPoint y: 175, distance: 8.4
click at [890, 175] on input "2" at bounding box center [900, 178] width 23 height 12
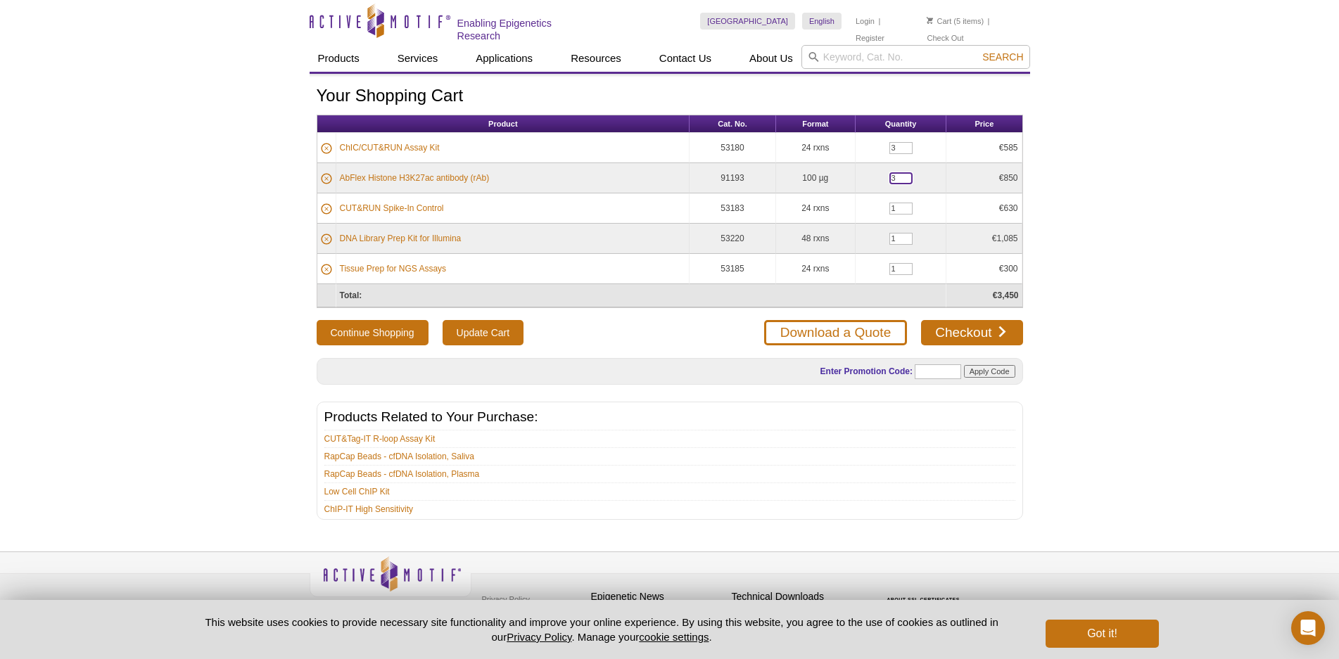
type input "3"
drag, startPoint x: 897, startPoint y: 209, endPoint x: 890, endPoint y: 208, distance: 7.2
click at [890, 208] on input "1" at bounding box center [900, 209] width 23 height 12
type input "2"
drag, startPoint x: 898, startPoint y: 269, endPoint x: 890, endPoint y: 267, distance: 8.0
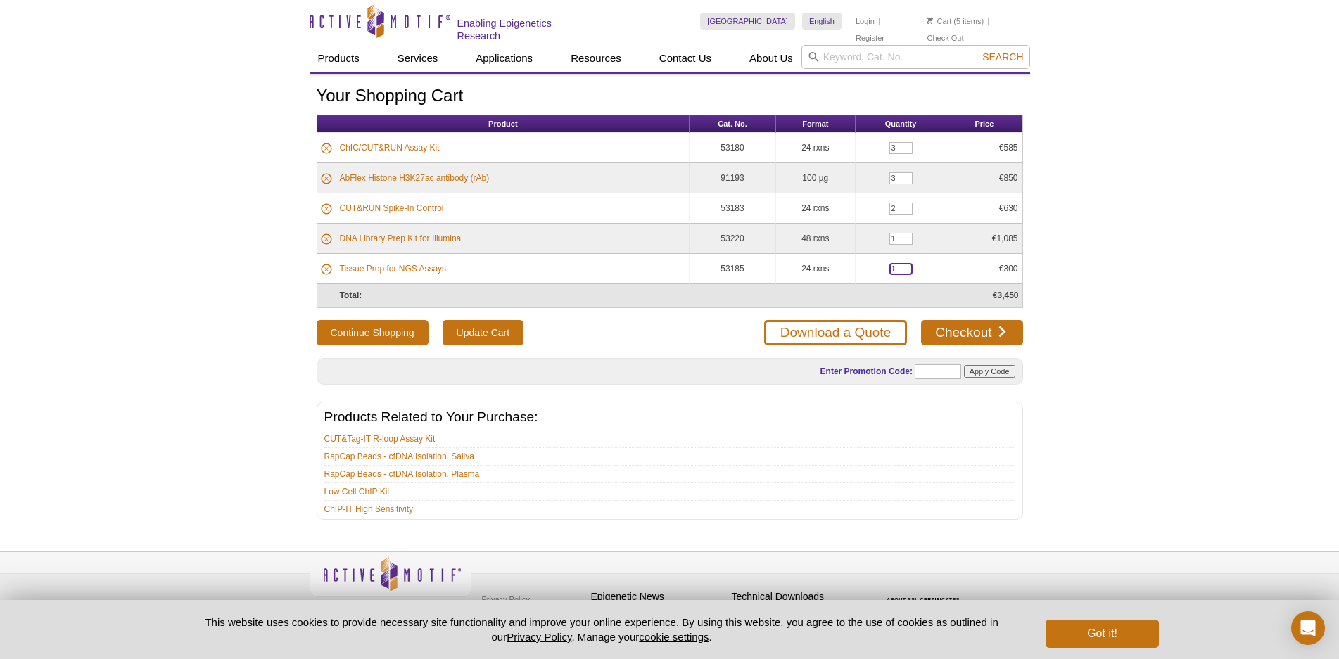
click at [890, 267] on input "1" at bounding box center [900, 269] width 23 height 12
type input "2"
click at [469, 333] on input "Update Cart" at bounding box center [483, 332] width 81 height 25
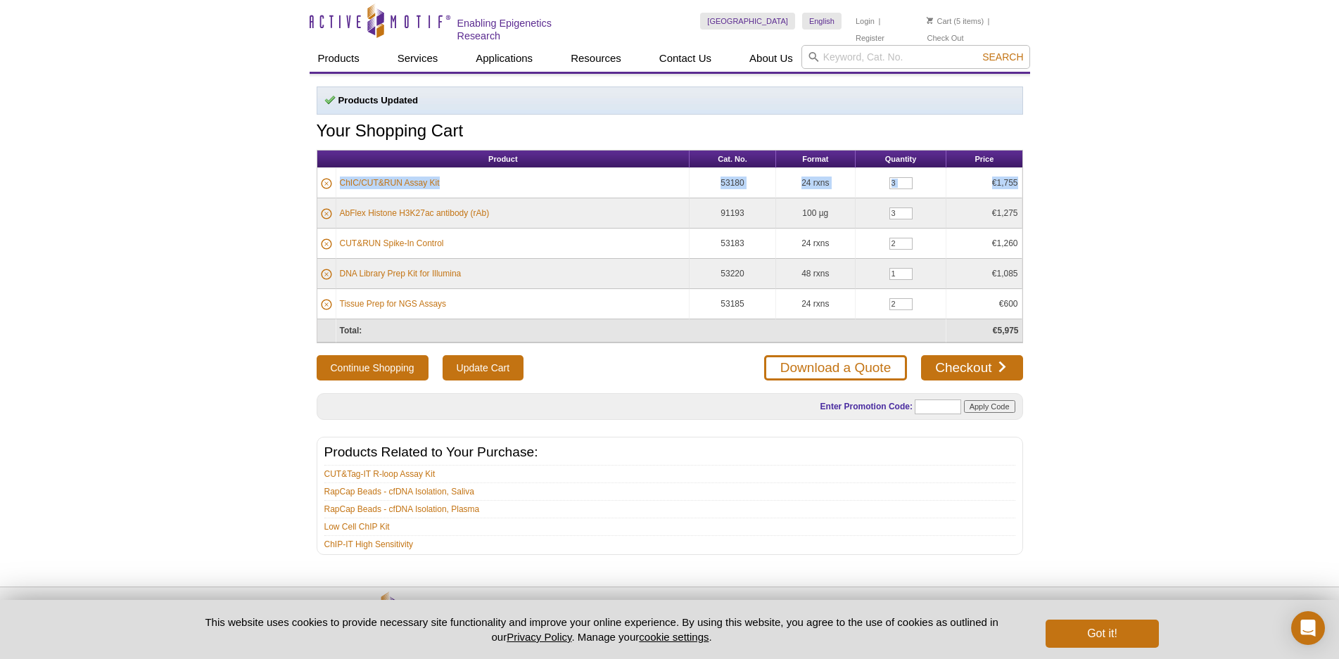
drag, startPoint x: 1042, startPoint y: 340, endPoint x: 337, endPoint y: 177, distance: 723.6
click at [337, 177] on div "Active Motif Logo Enabling Epigenetics Research 5 Search Skip to content Active…" at bounding box center [669, 355] width 1339 height 710
copy tbody "ChIC/CUT&RUN Assay Kit 53180 24 rxns €1,755"
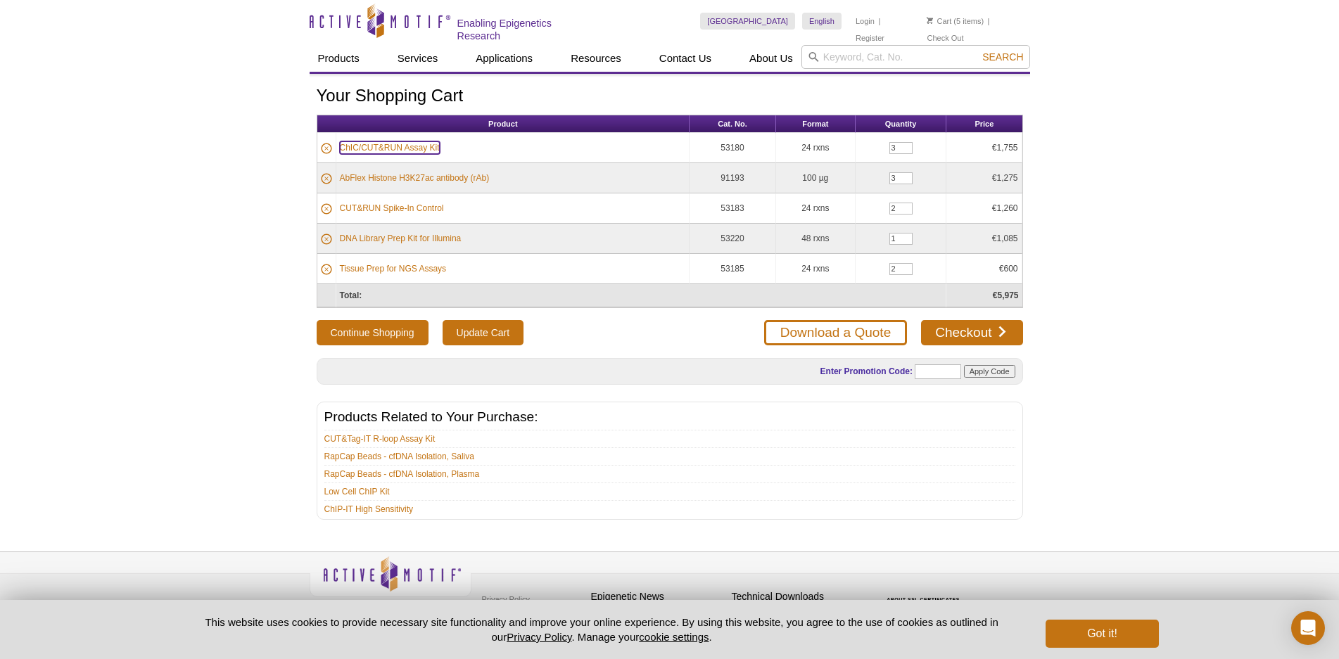
click at [414, 148] on link "ChIC/CUT&RUN Assay Kit" at bounding box center [390, 147] width 100 height 13
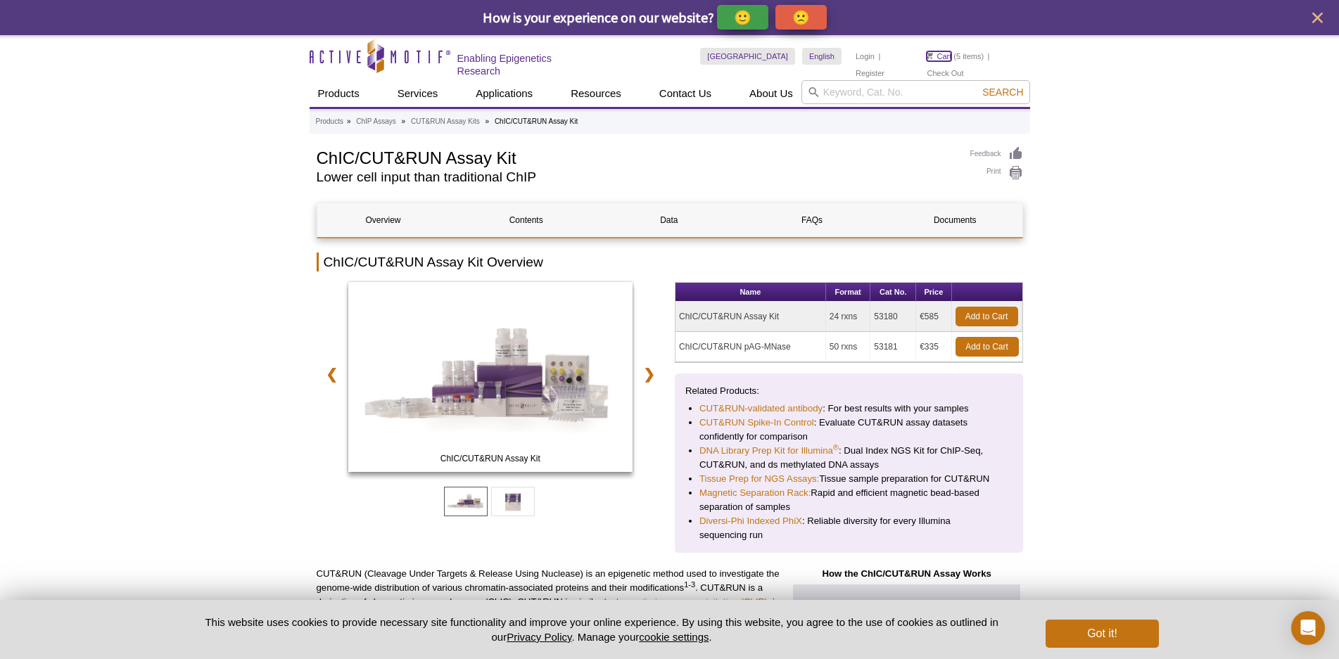
click at [937, 53] on link "Cart" at bounding box center [939, 56] width 25 height 10
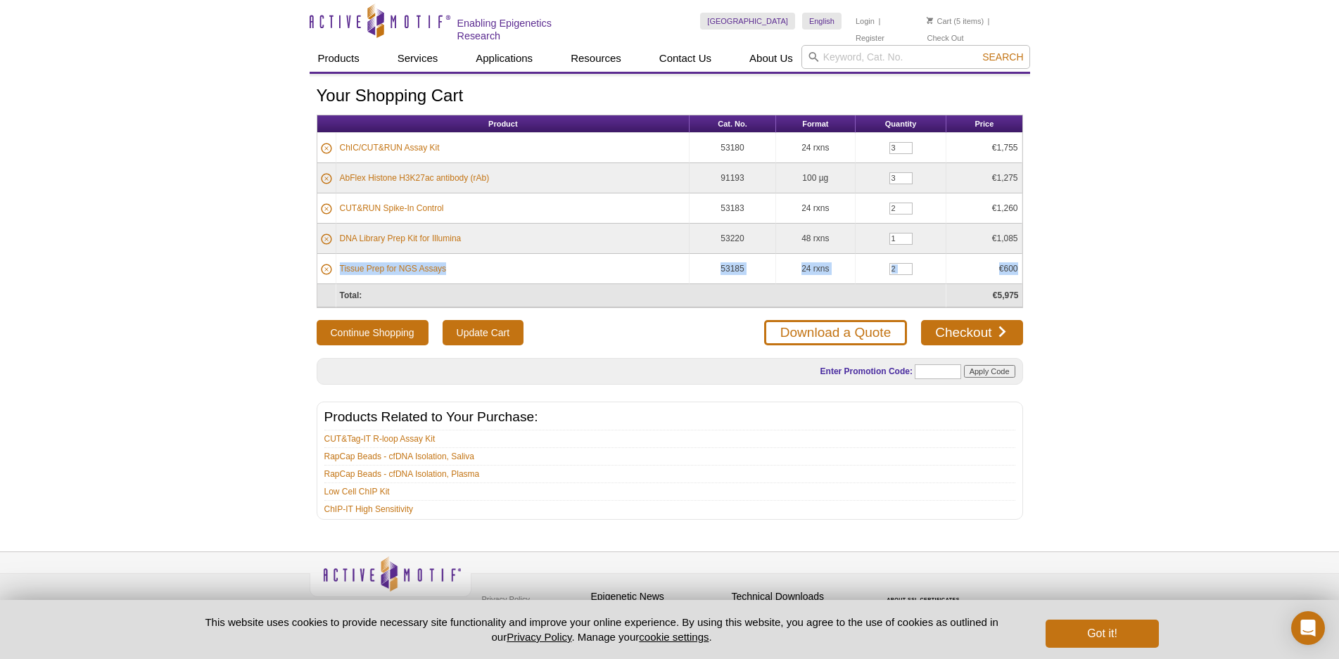
drag, startPoint x: 993, startPoint y: 146, endPoint x: 1020, endPoint y: 266, distance: 122.7
click at [1020, 266] on tbody "ChIC/CUT&RUN Assay Kit 53180 24 rxns 3 €1,755 AbFlex Histone H3K27ac antibody (…" at bounding box center [669, 208] width 705 height 151
drag, startPoint x: 902, startPoint y: 143, endPoint x: 886, endPoint y: 141, distance: 16.3
click at [889, 142] on input "3" at bounding box center [900, 148] width 23 height 12
type input "1"
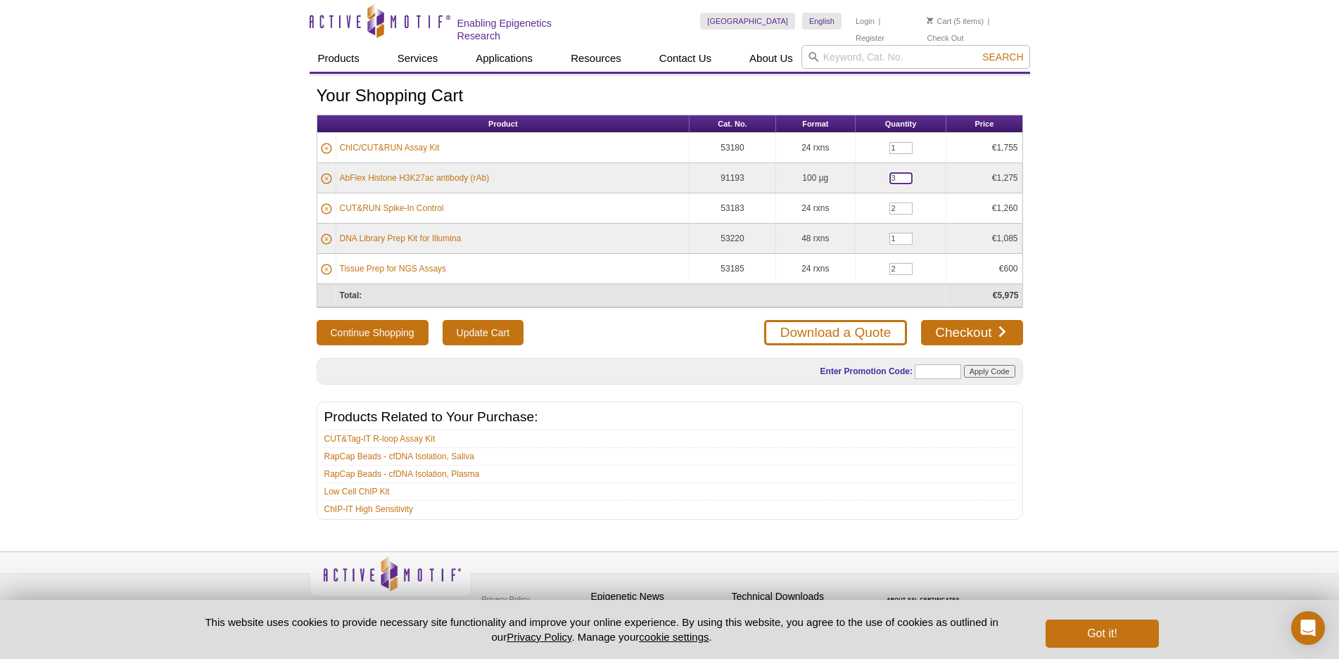
drag, startPoint x: 902, startPoint y: 179, endPoint x: 890, endPoint y: 173, distance: 13.2
click at [890, 173] on input "3" at bounding box center [900, 178] width 23 height 12
type input "1"
drag, startPoint x: 898, startPoint y: 203, endPoint x: 890, endPoint y: 203, distance: 8.4
click at [890, 203] on input "2" at bounding box center [900, 209] width 23 height 12
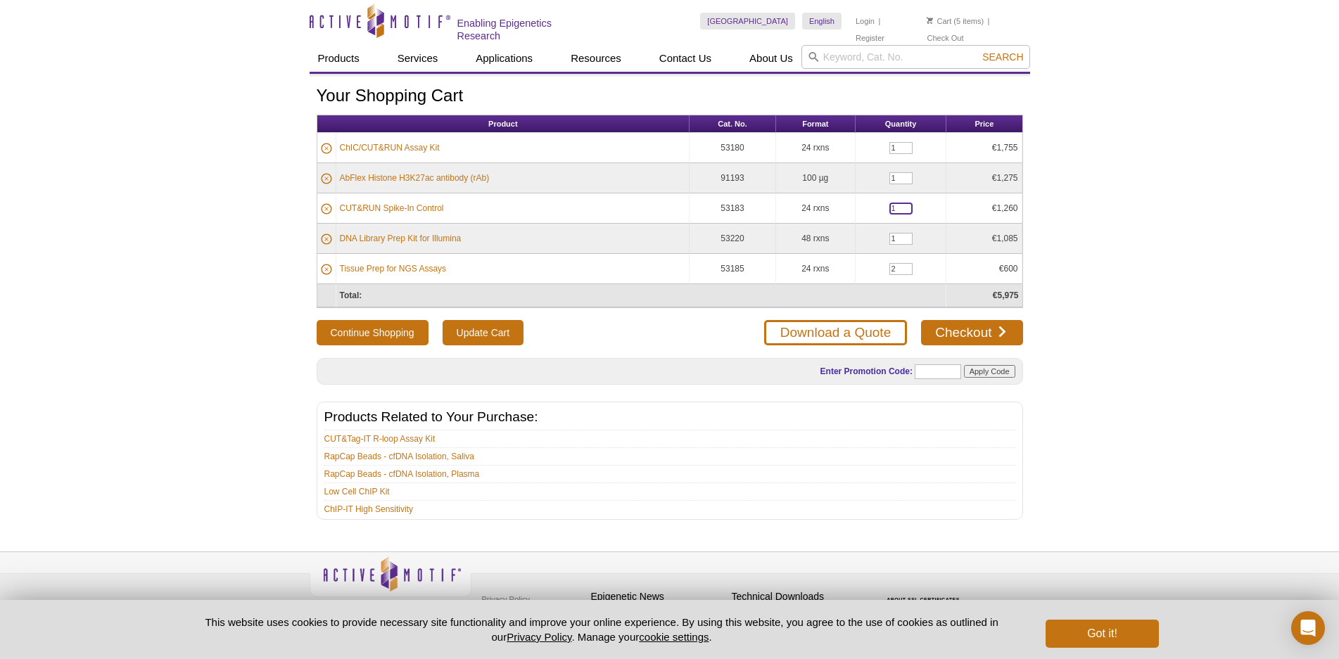
type input "1"
drag, startPoint x: 896, startPoint y: 238, endPoint x: 889, endPoint y: 234, distance: 8.8
click at [889, 234] on input "1" at bounding box center [900, 239] width 23 height 12
drag, startPoint x: 898, startPoint y: 262, endPoint x: 889, endPoint y: 265, distance: 10.2
click at [890, 265] on input "2" at bounding box center [900, 269] width 23 height 12
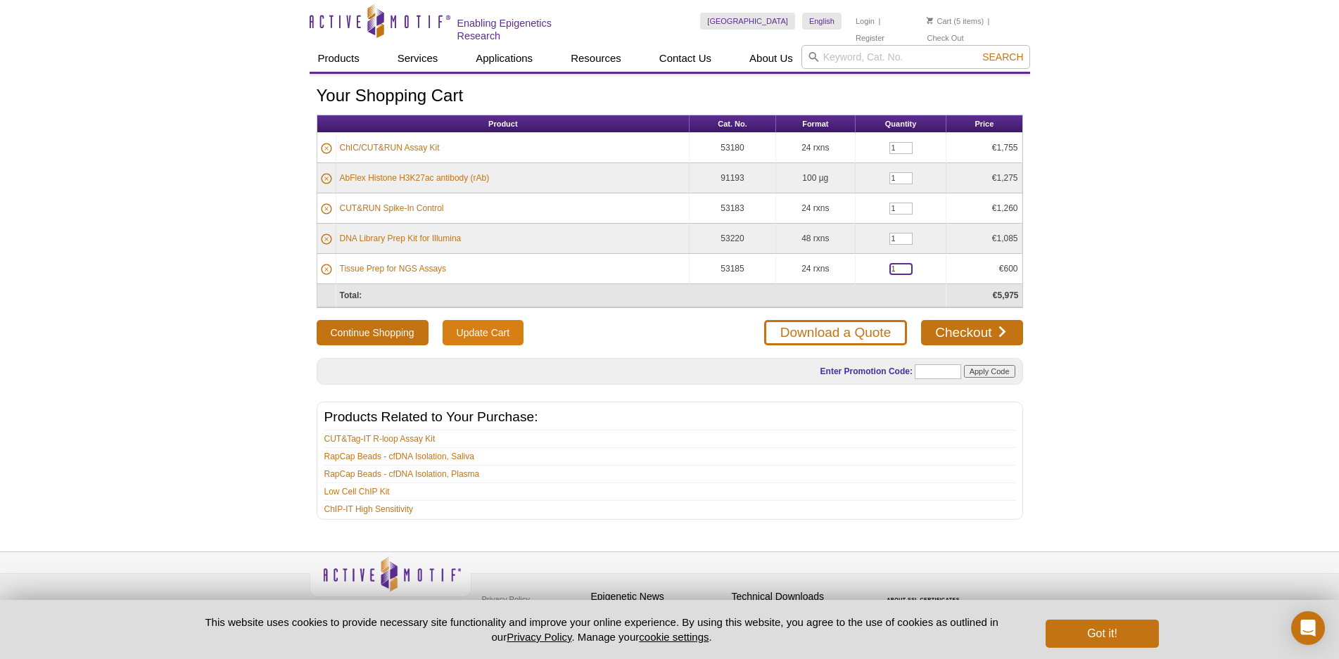
type input "1"
click at [473, 329] on input "Update Cart" at bounding box center [483, 332] width 81 height 25
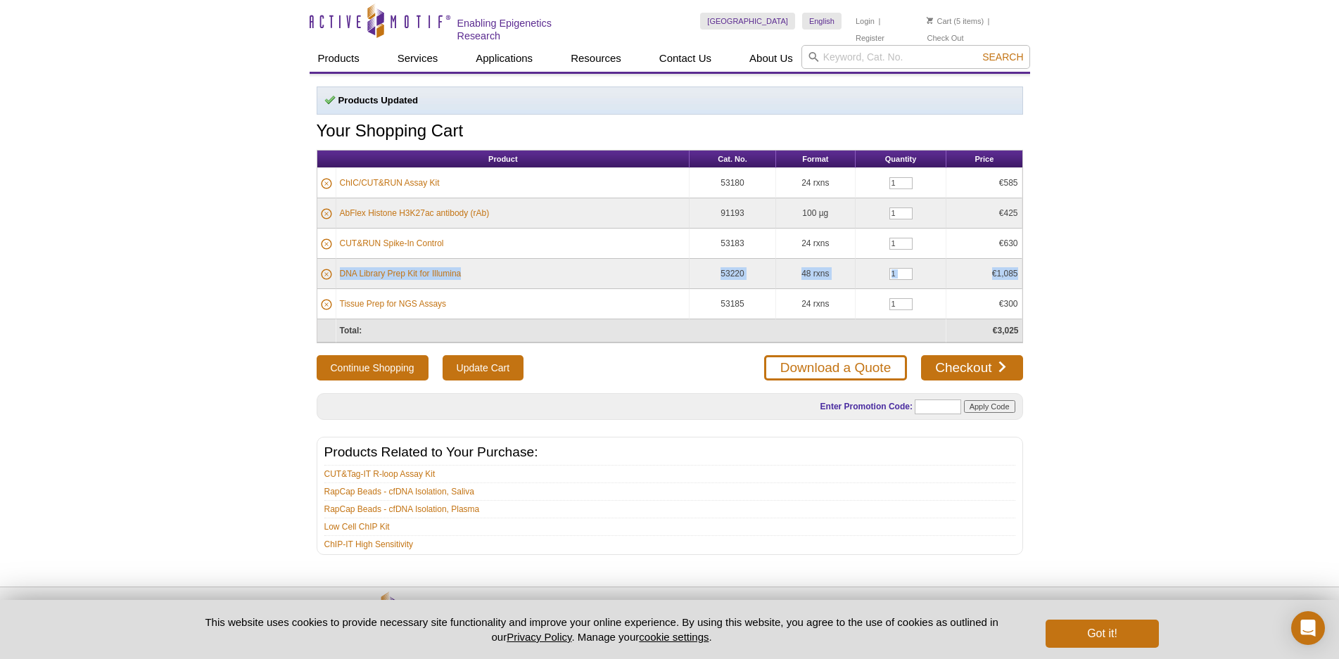
drag, startPoint x: 1001, startPoint y: 179, endPoint x: 1022, endPoint y: 286, distance: 108.3
click at [1022, 286] on table "Product Cat. No. Format Quantity Price ChIC/CUT&RUN Assay Kit 53180 24 rxns 1 €…" at bounding box center [670, 246] width 706 height 193
click at [1023, 195] on div "Products Updated Your Shopping Cart Product Cat. No. Format Quantity Price ChIC…" at bounding box center [670, 321] width 720 height 469
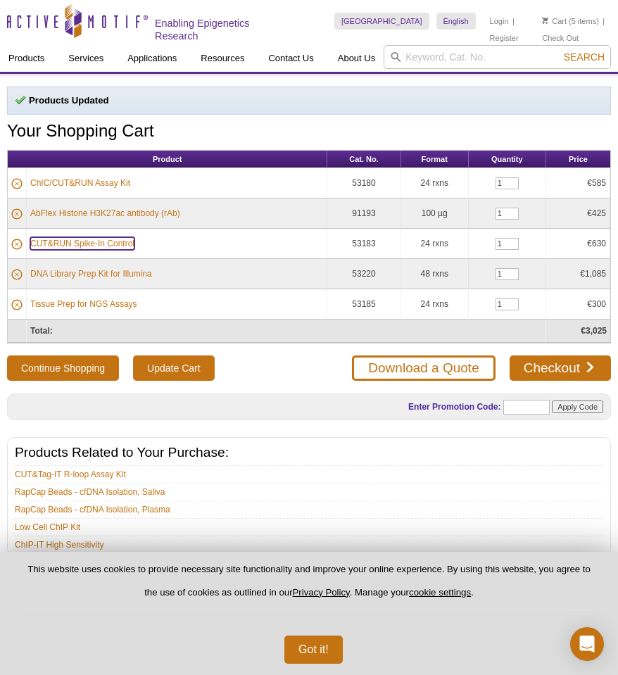
click at [92, 242] on link "CUT&RUN Spike-In Control" at bounding box center [82, 243] width 104 height 13
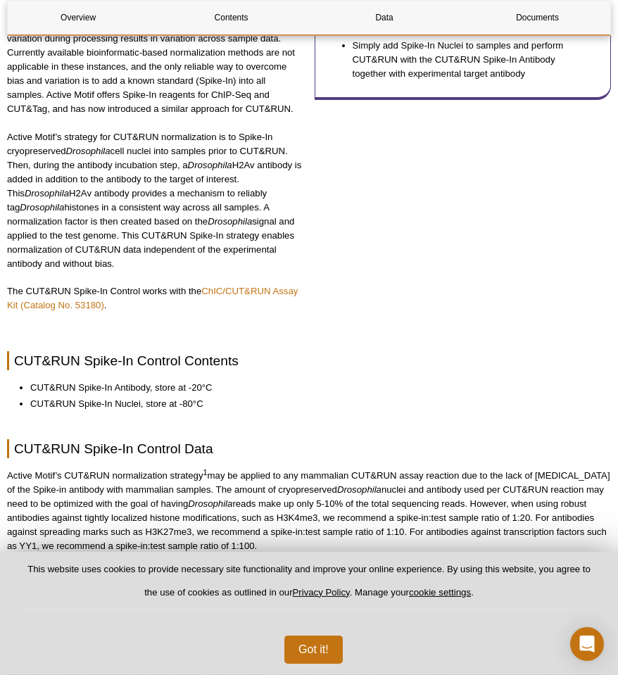
scroll to position [502, 0]
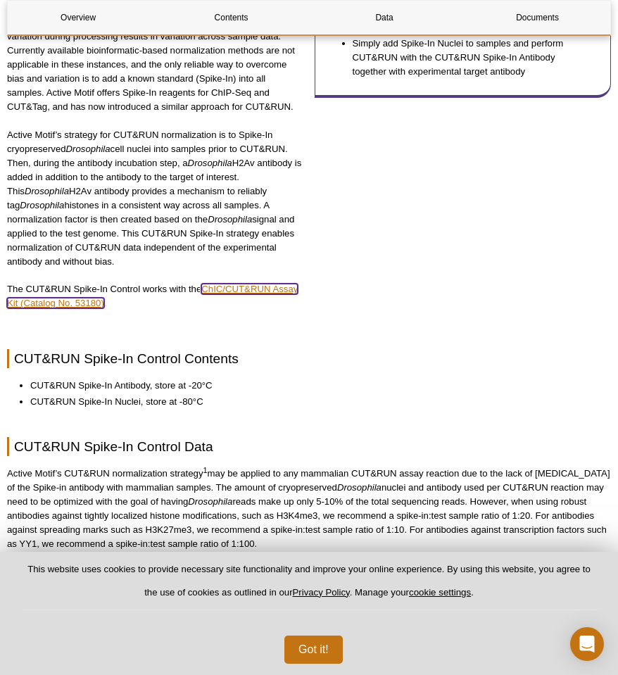
click at [274, 286] on link "ChIC/CUT&RUN Assay Kit (Catalog No. 53180)" at bounding box center [152, 296] width 291 height 25
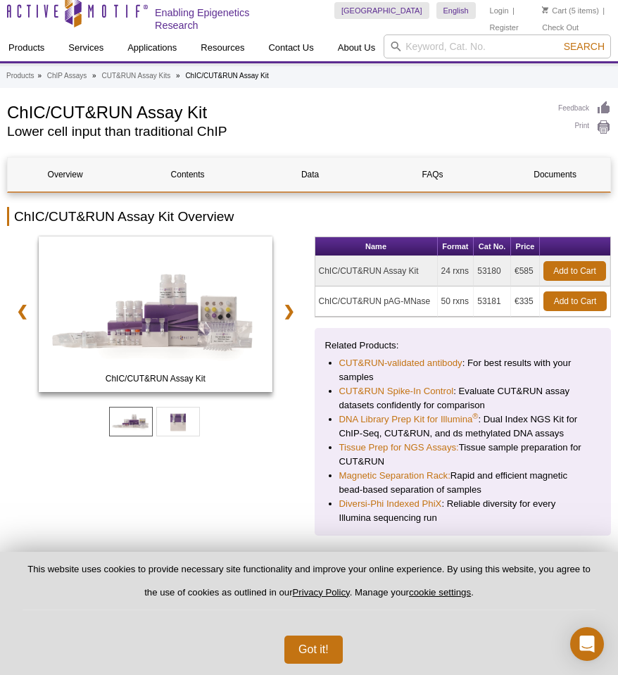
scroll to position [72, 0]
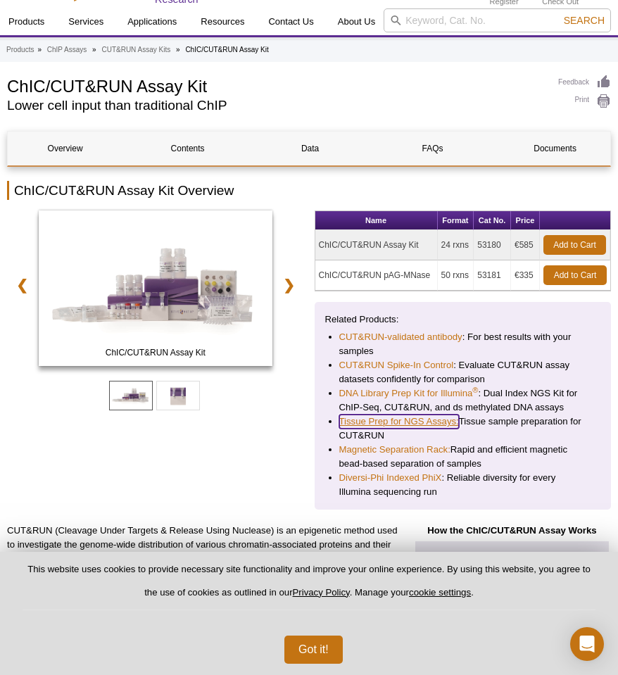
click at [406, 421] on link "Tissue Prep for NGS Assays:" at bounding box center [399, 421] width 120 height 14
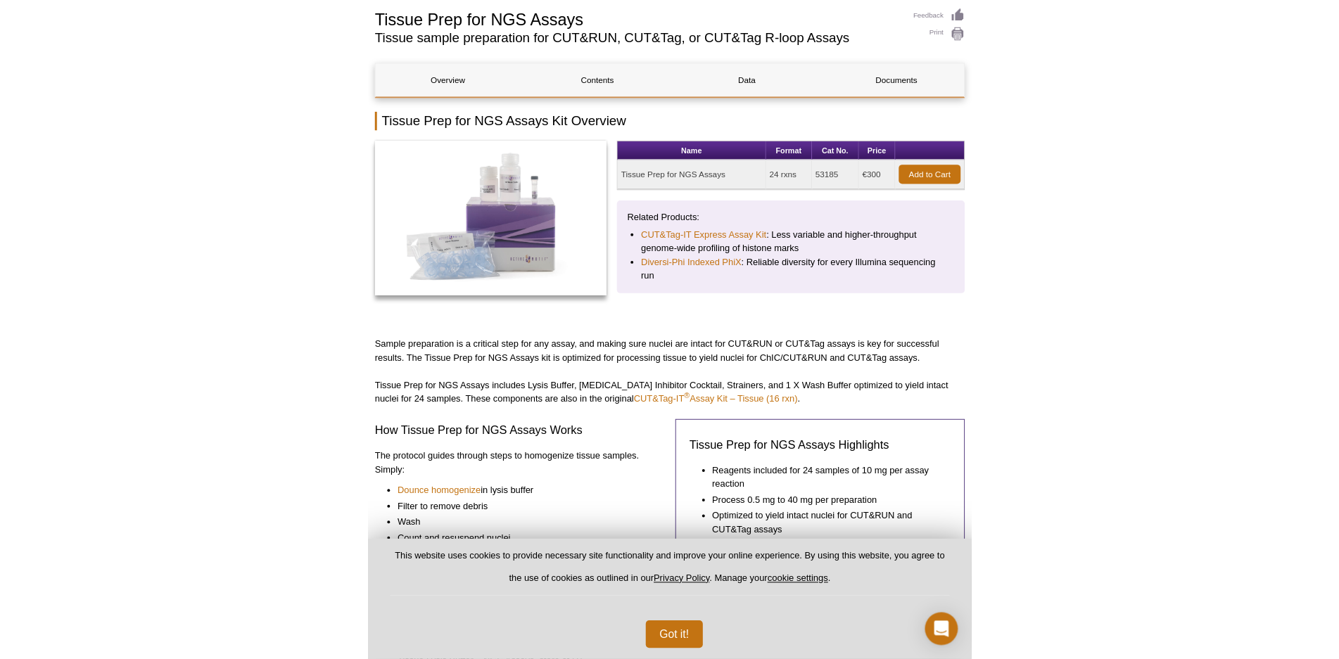
scroll to position [72, 0]
